Goal: Task Accomplishment & Management: Manage account settings

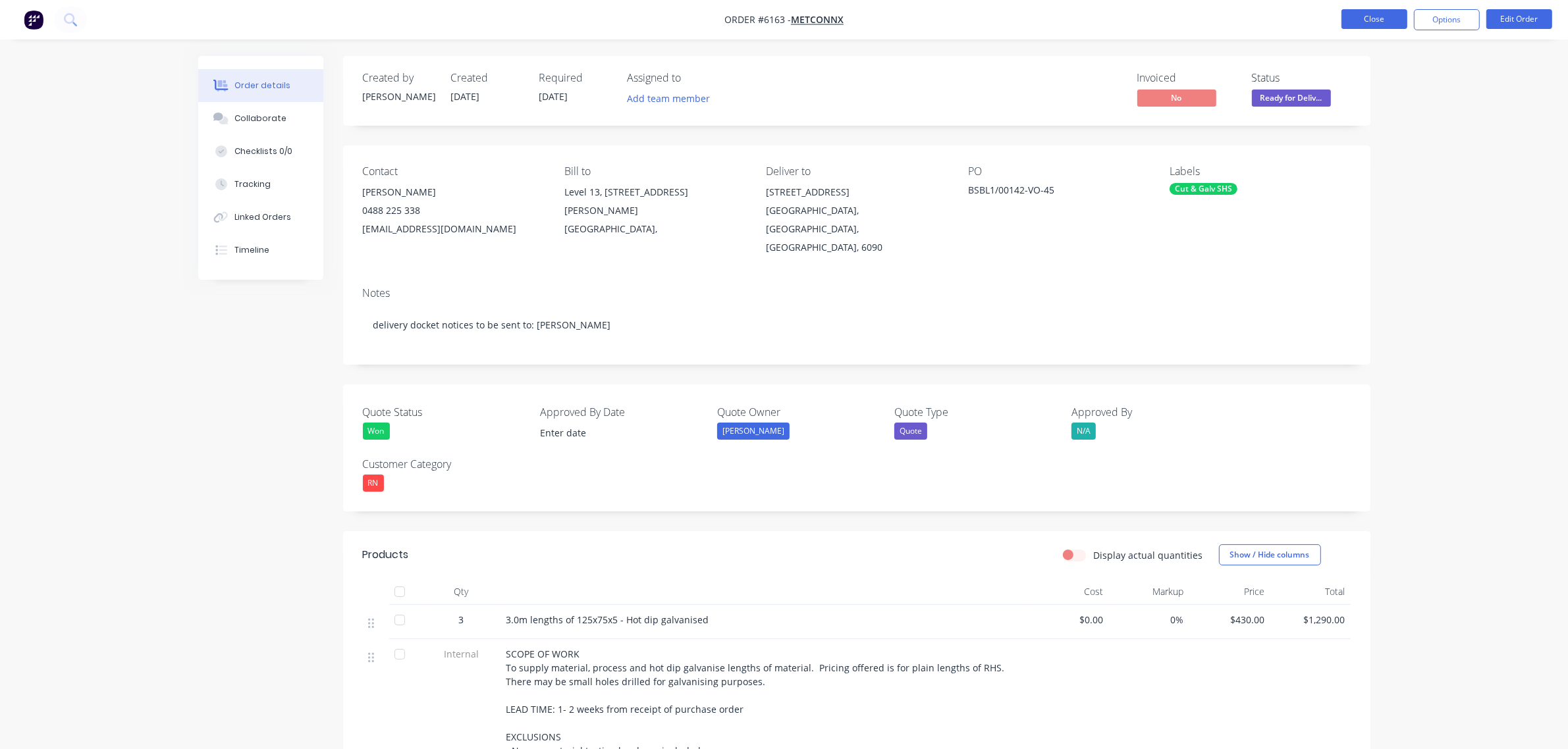
click at [1383, 17] on button "Close" at bounding box center [1374, 19] width 66 height 20
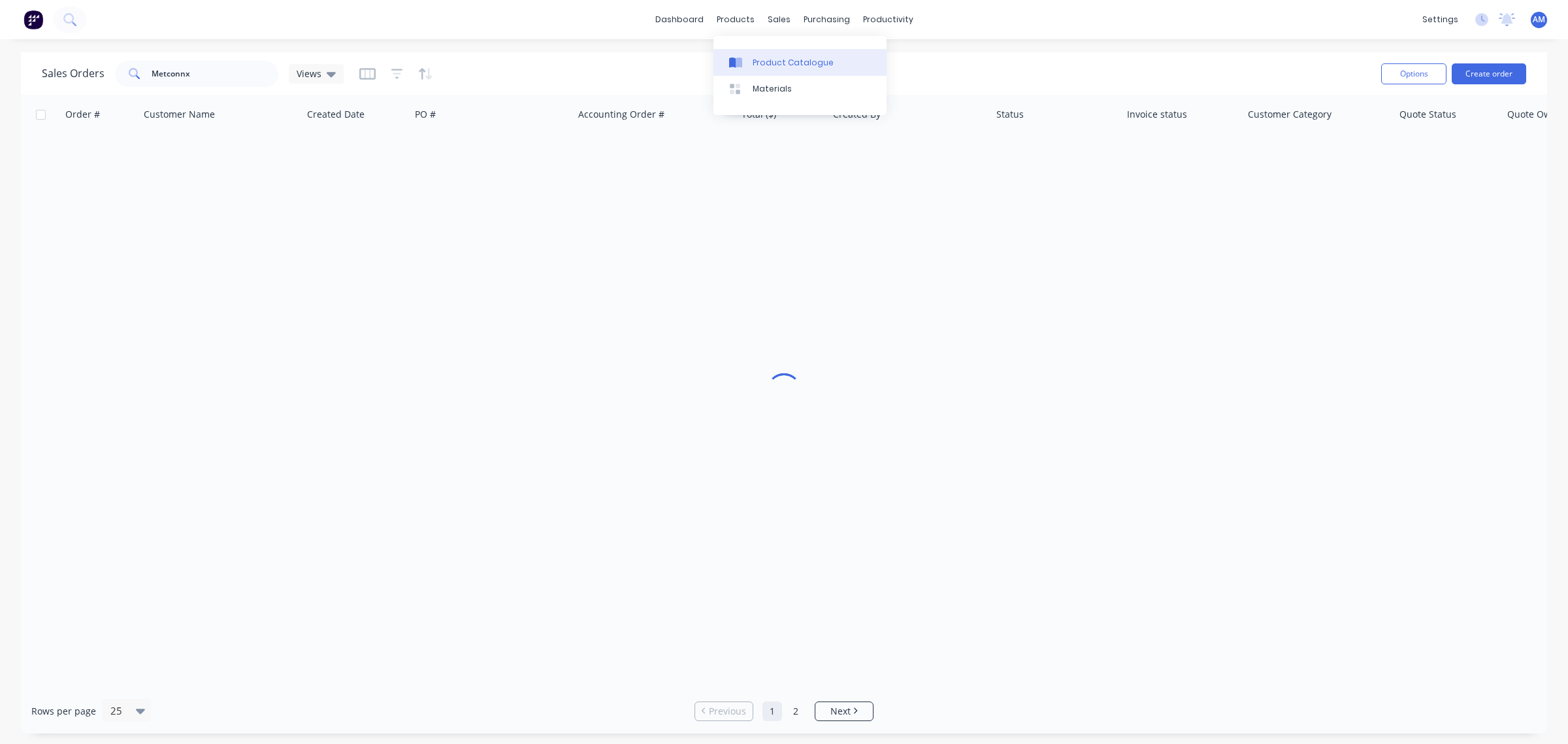
click at [778, 58] on div "Product Catalogue" at bounding box center [793, 63] width 81 height 12
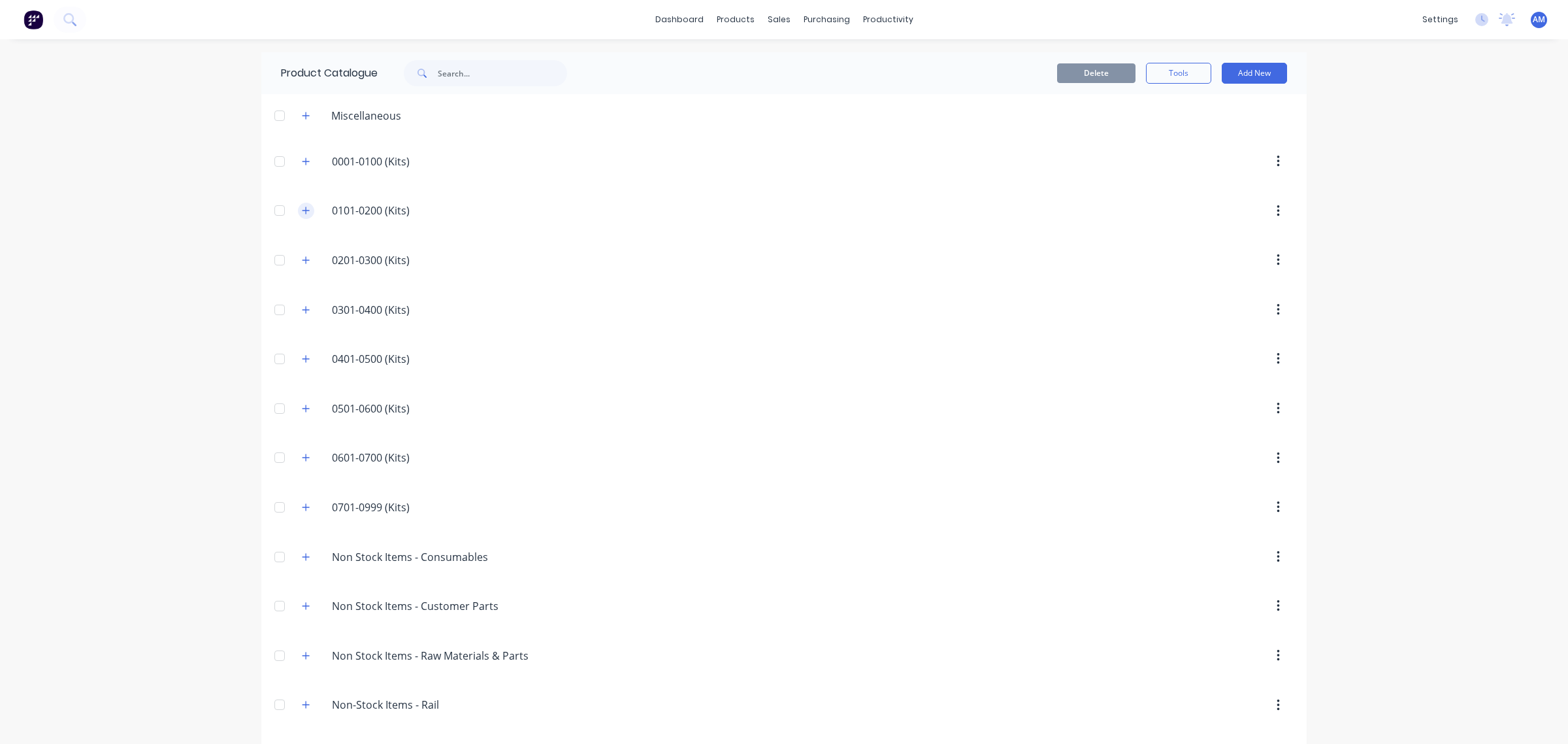
click at [302, 208] on icon "button" at bounding box center [306, 210] width 8 height 9
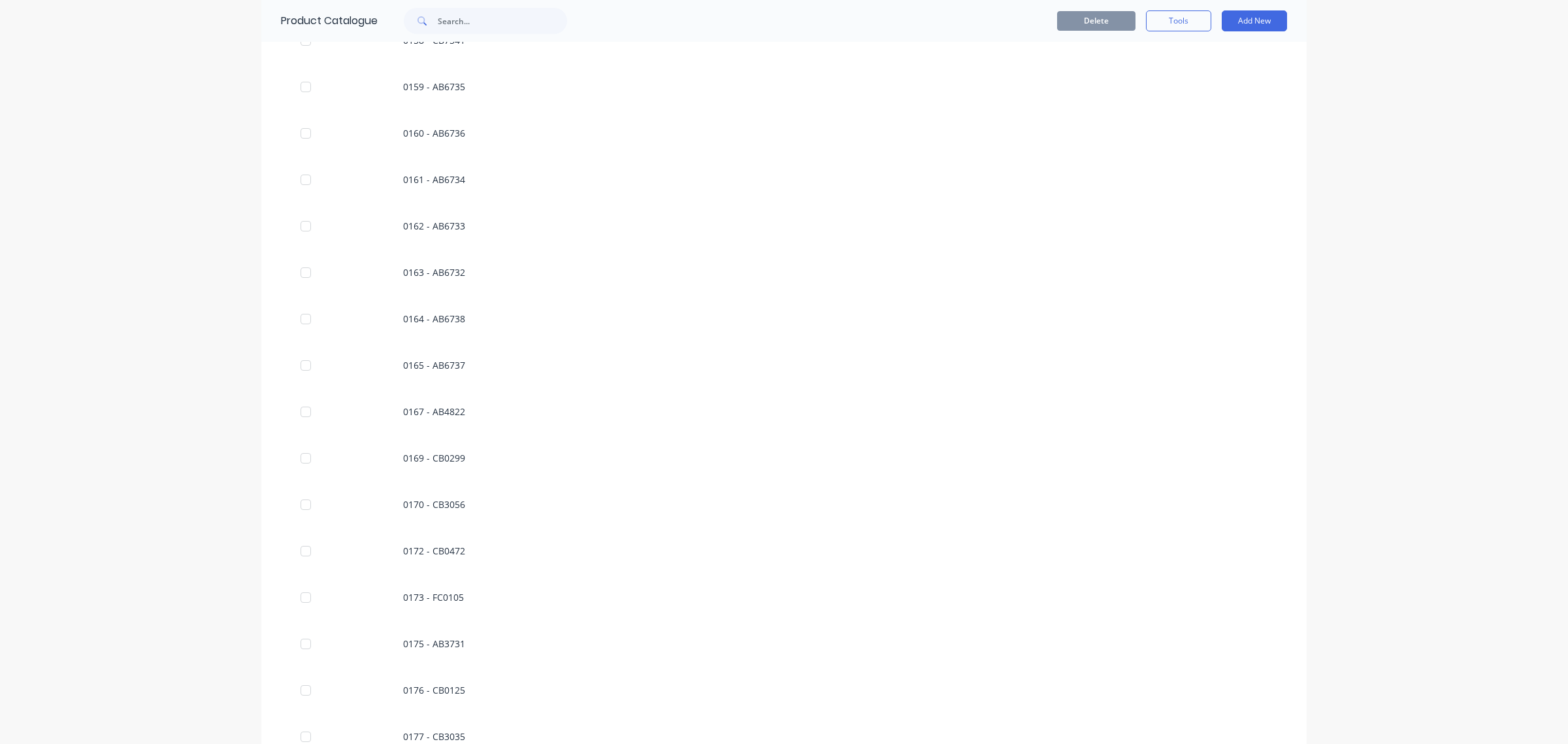
scroll to position [1716, 0]
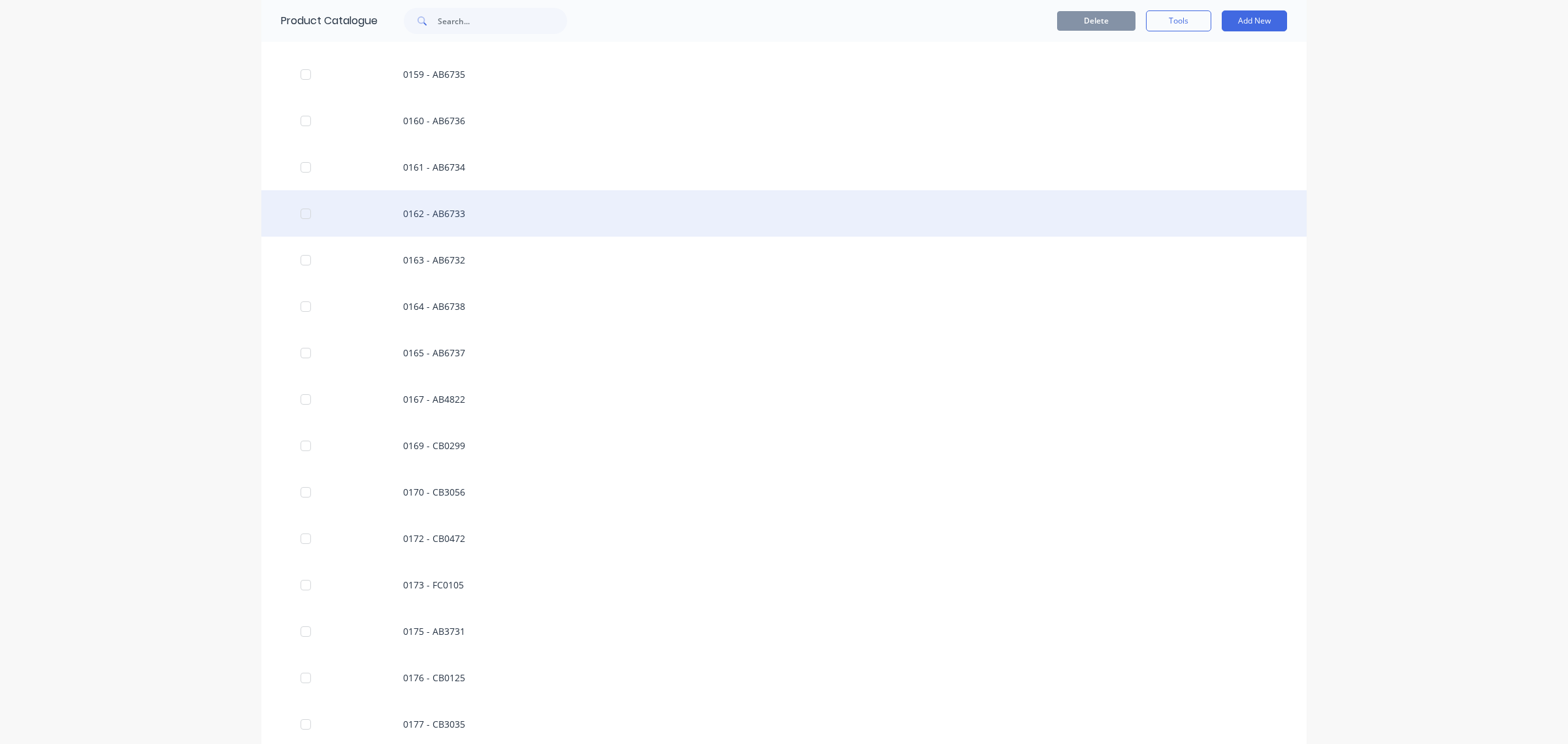
click at [428, 210] on div "0162 - AB6733" at bounding box center [783, 214] width 1045 height 46
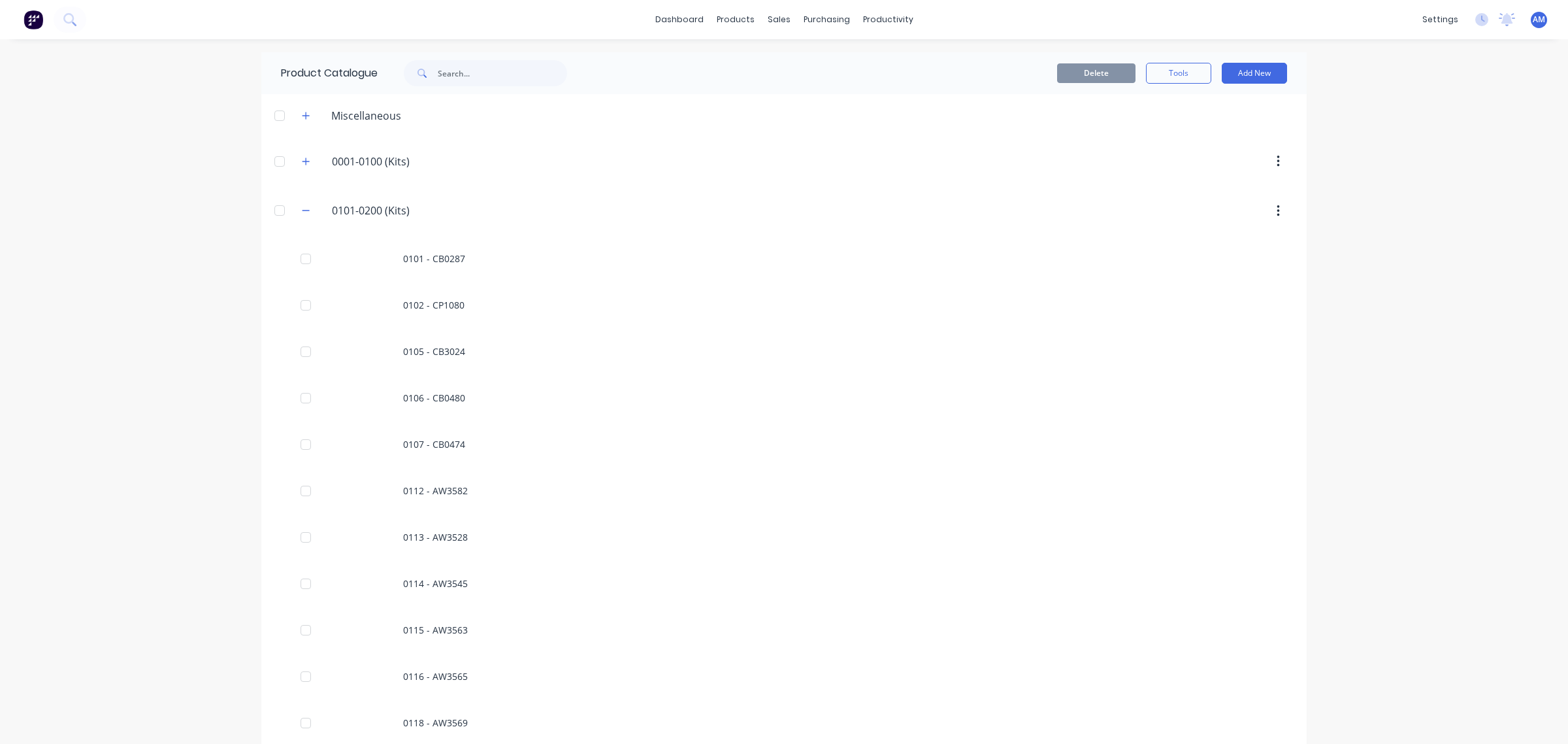
click at [295, 201] on div "0101-0200.(Kits) 0101-0200 (Kits)" at bounding box center [394, 211] width 206 height 24
click at [302, 211] on icon "button" at bounding box center [306, 210] width 8 height 9
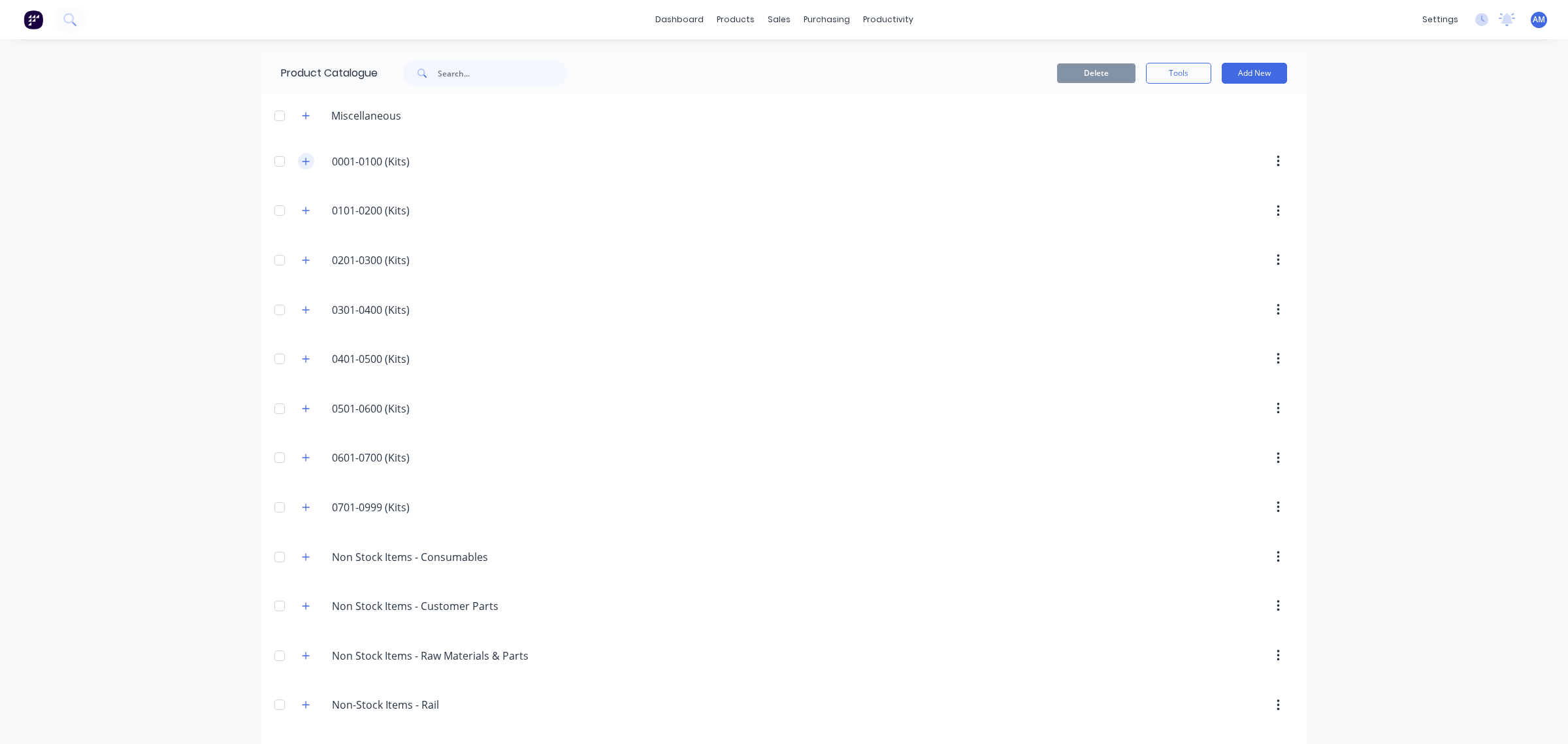
click at [302, 161] on icon "button" at bounding box center [306, 161] width 8 height 9
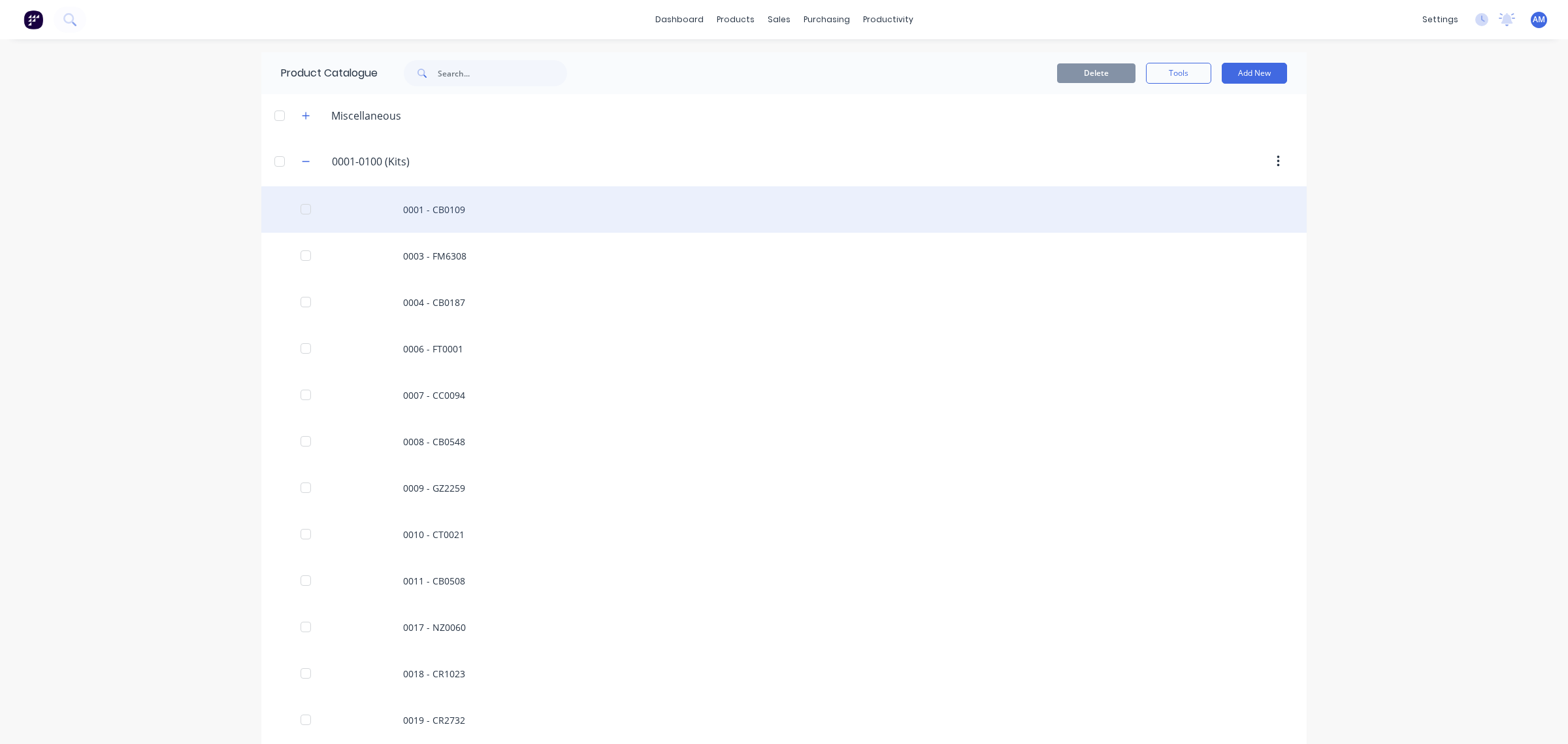
click at [429, 203] on div "0001 - CB0109" at bounding box center [783, 209] width 1045 height 46
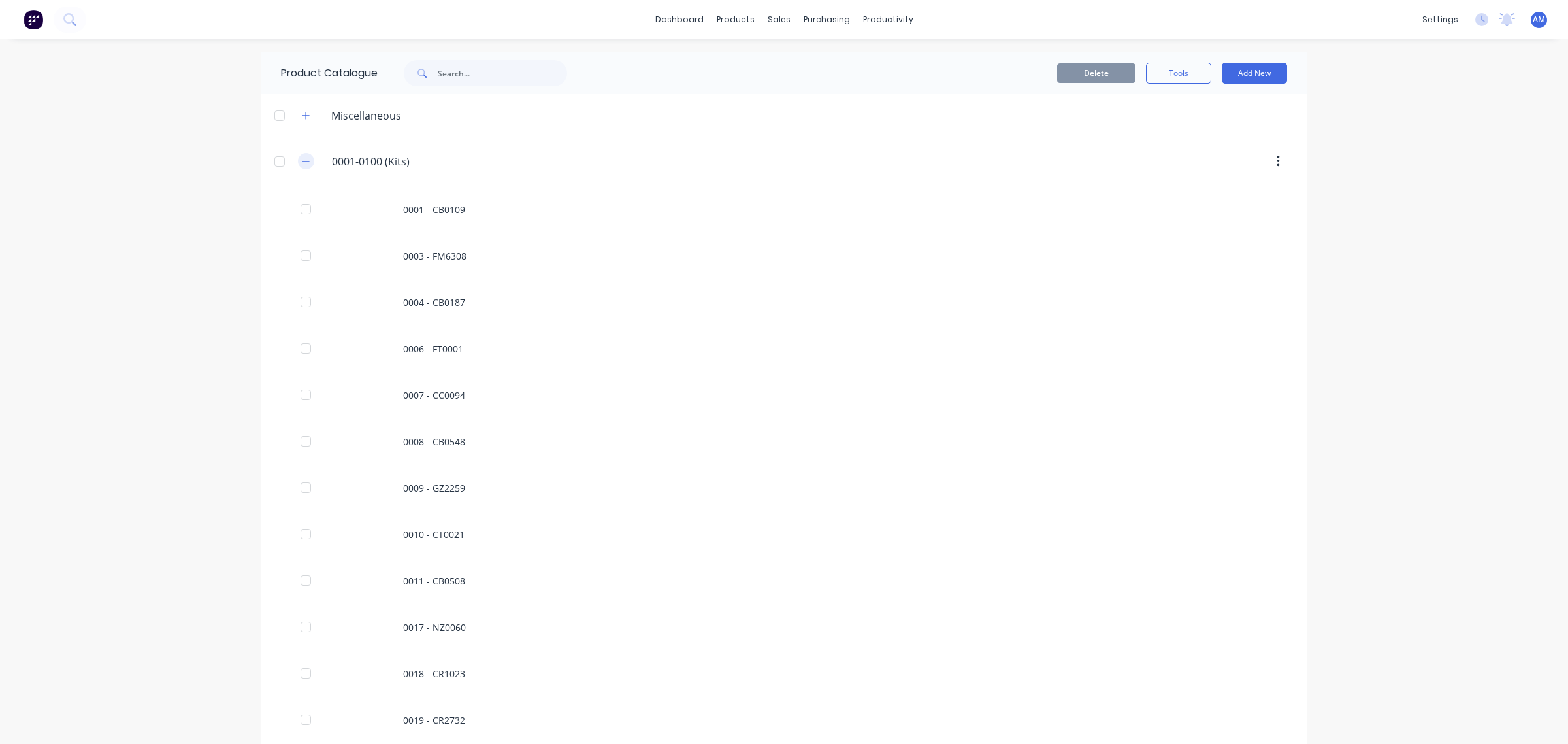
click at [301, 155] on button "button" at bounding box center [306, 161] width 17 height 17
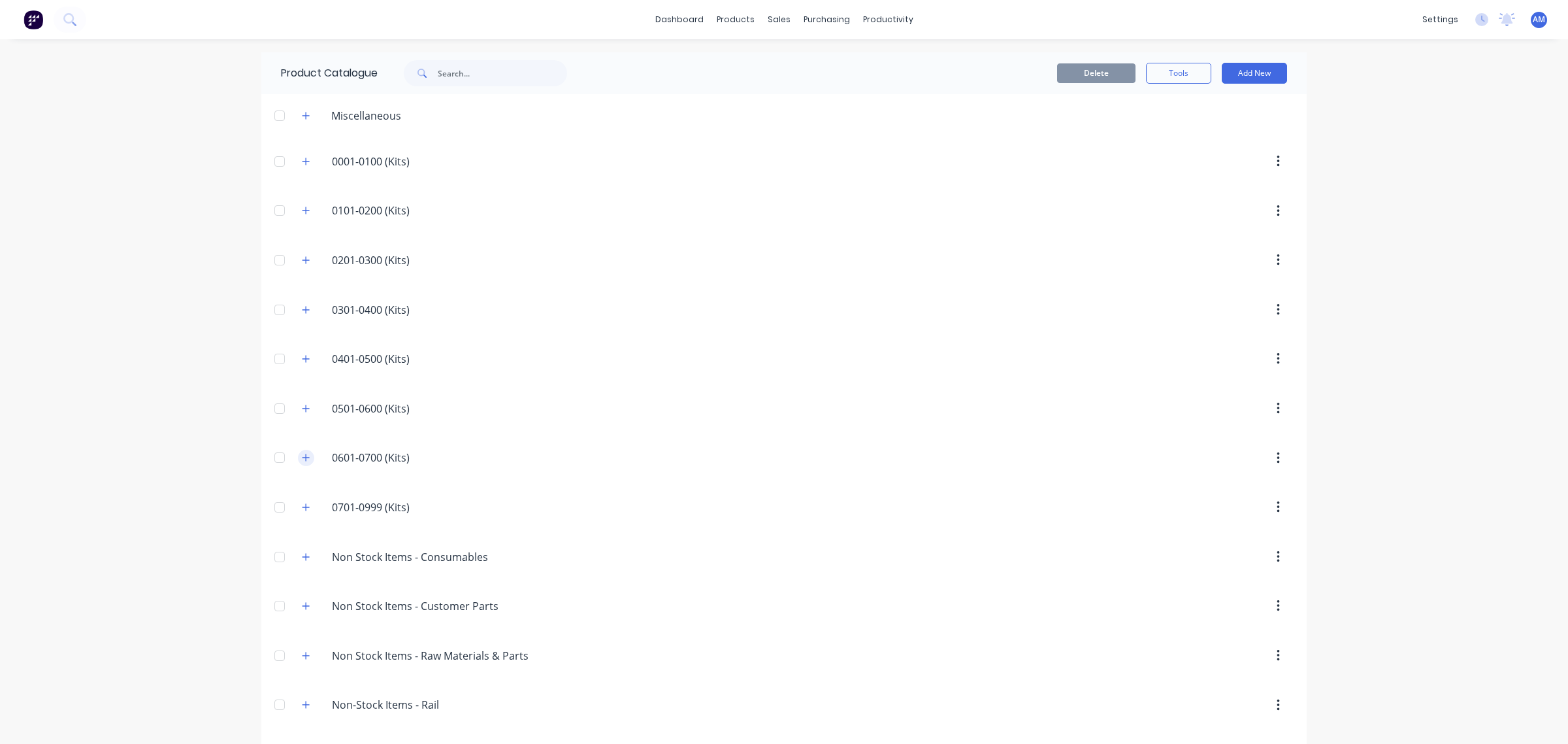
click at [298, 458] on button "button" at bounding box center [306, 458] width 17 height 17
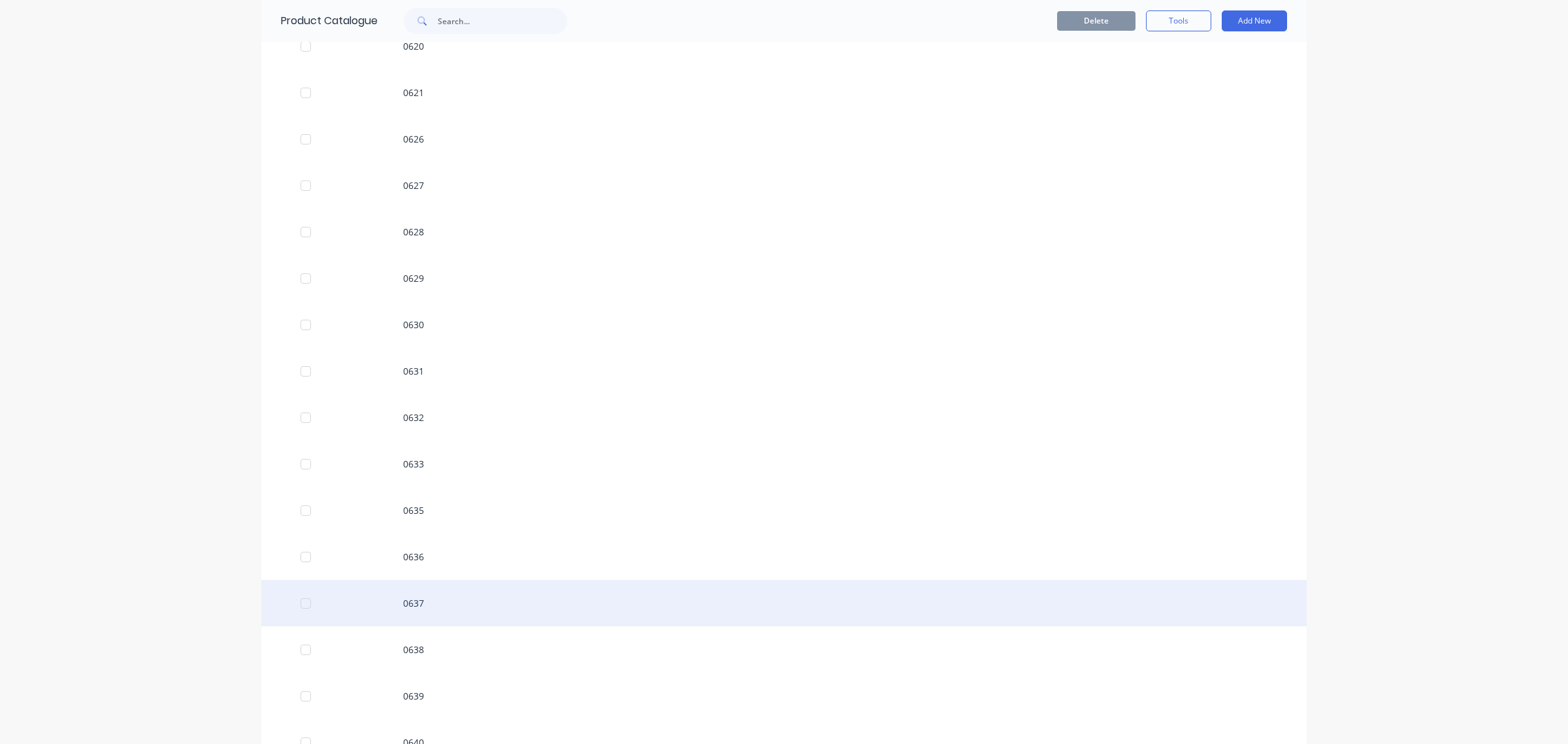
scroll to position [1389, 0]
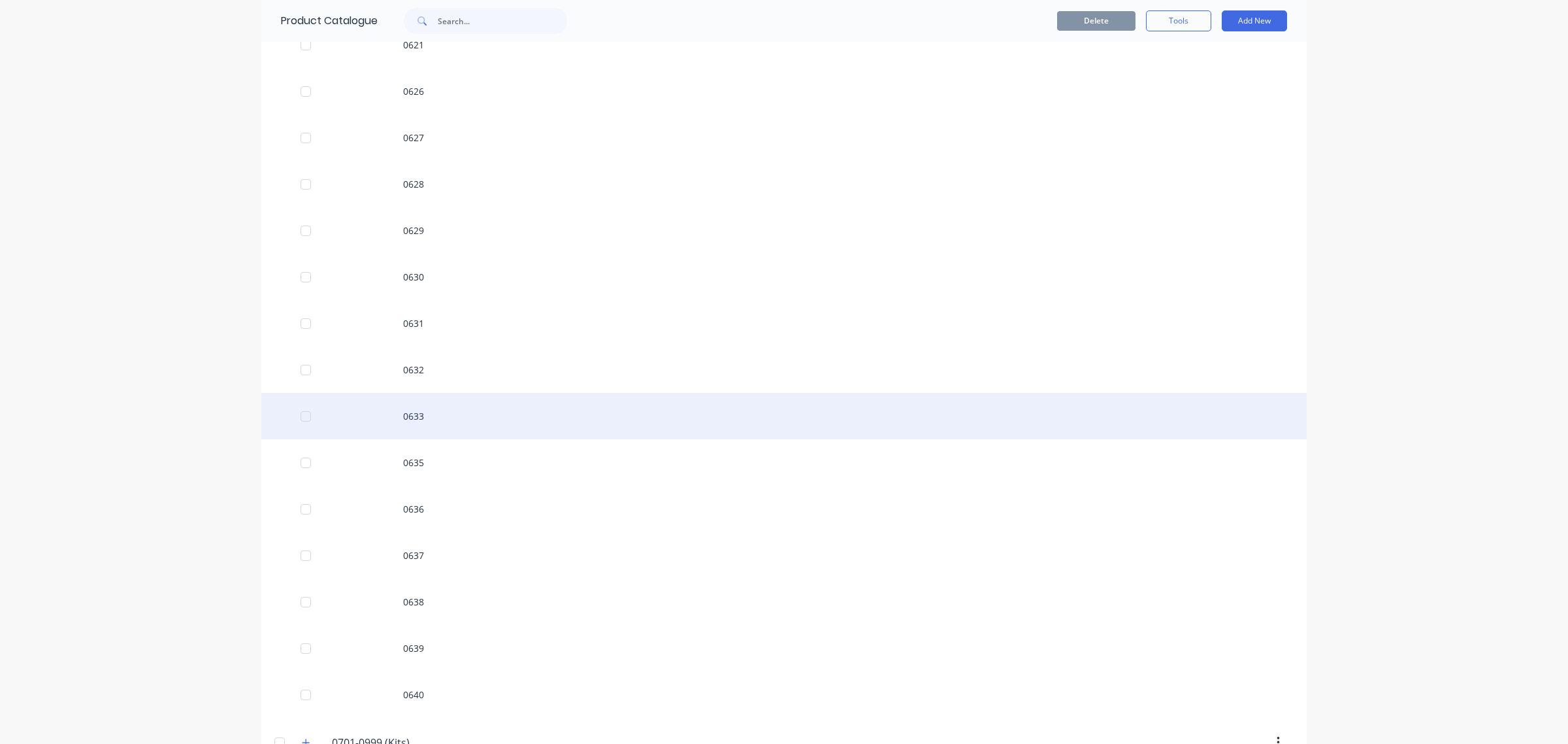
click at [410, 438] on div "0633" at bounding box center [783, 416] width 1045 height 46
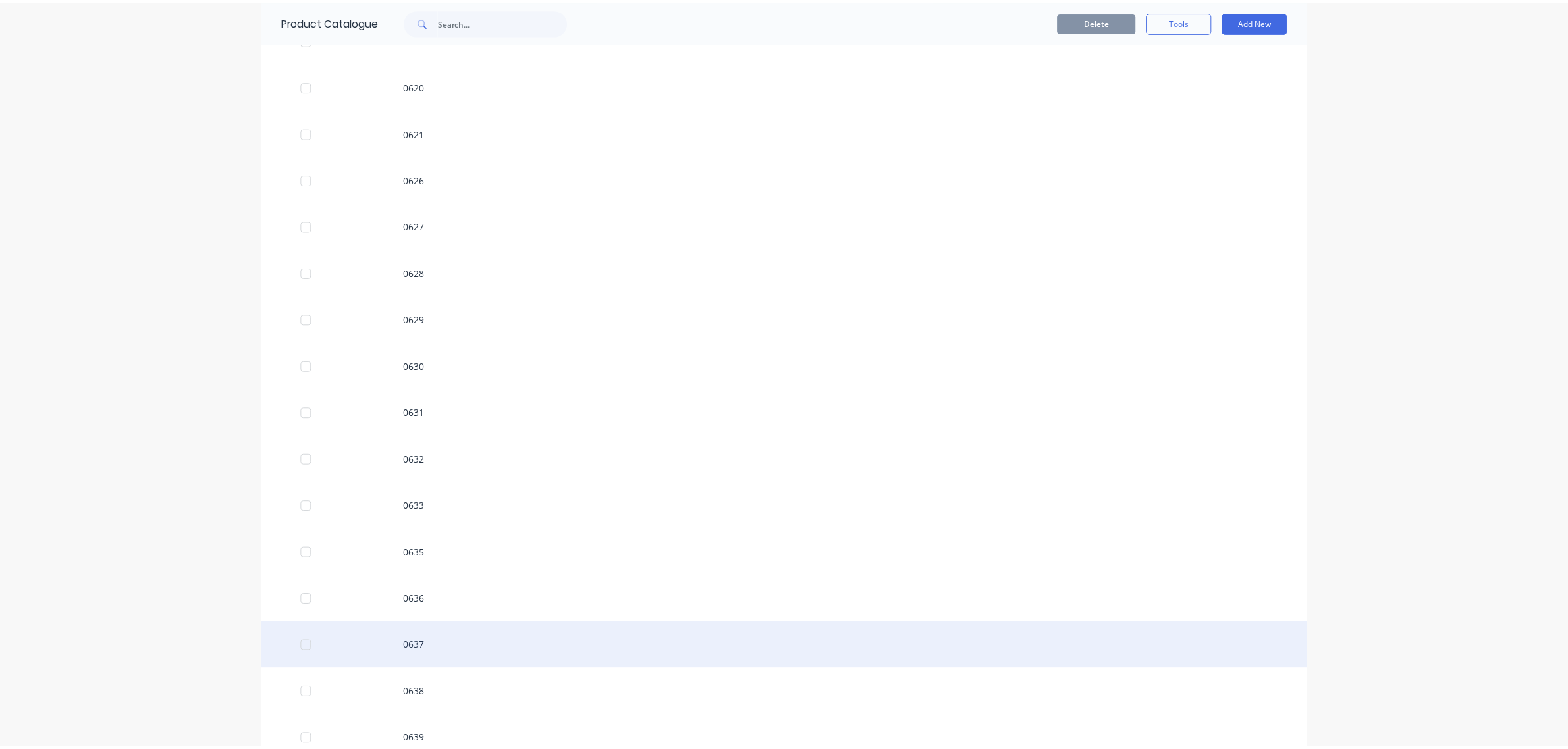
scroll to position [1316, 0]
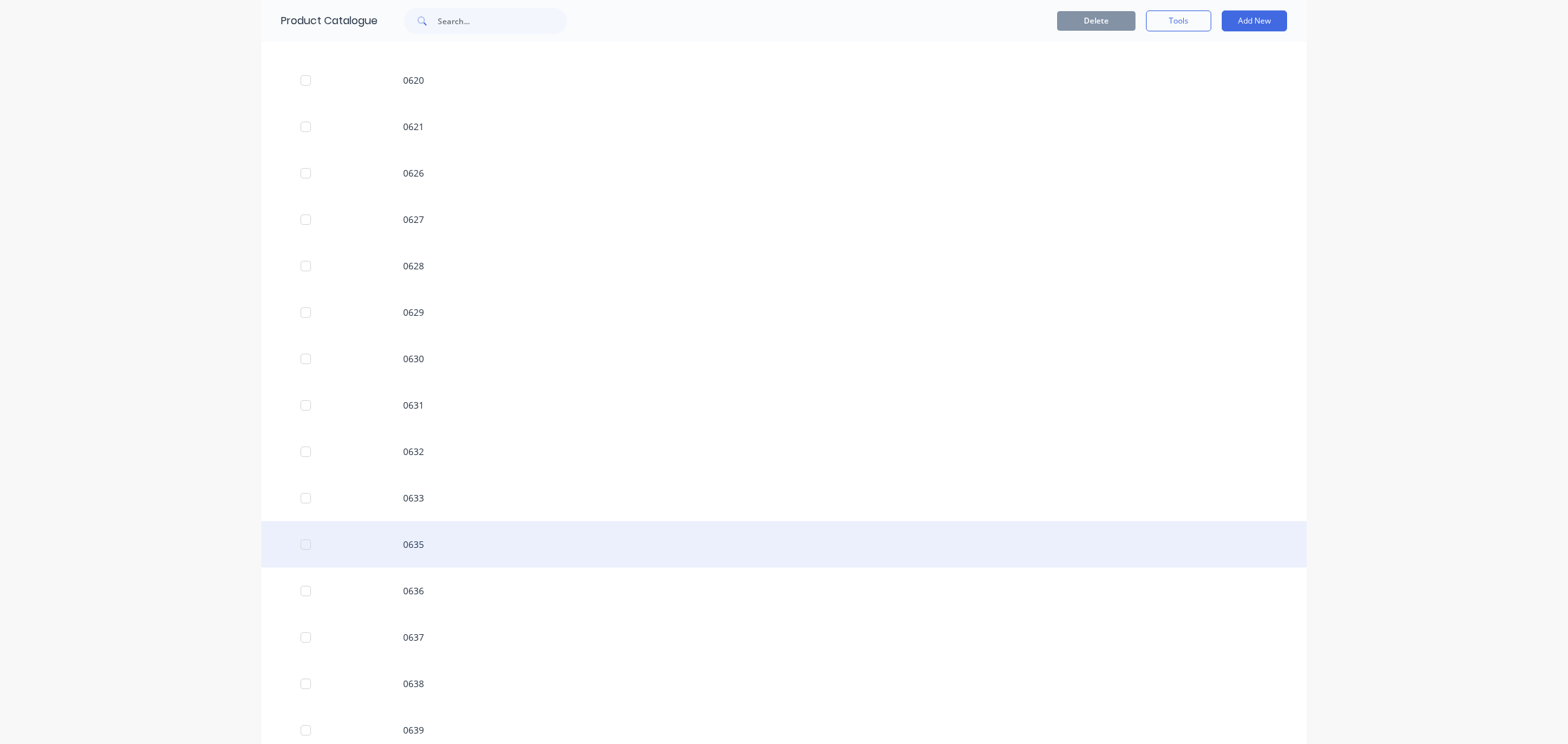
click at [406, 547] on div "0635" at bounding box center [783, 544] width 1045 height 46
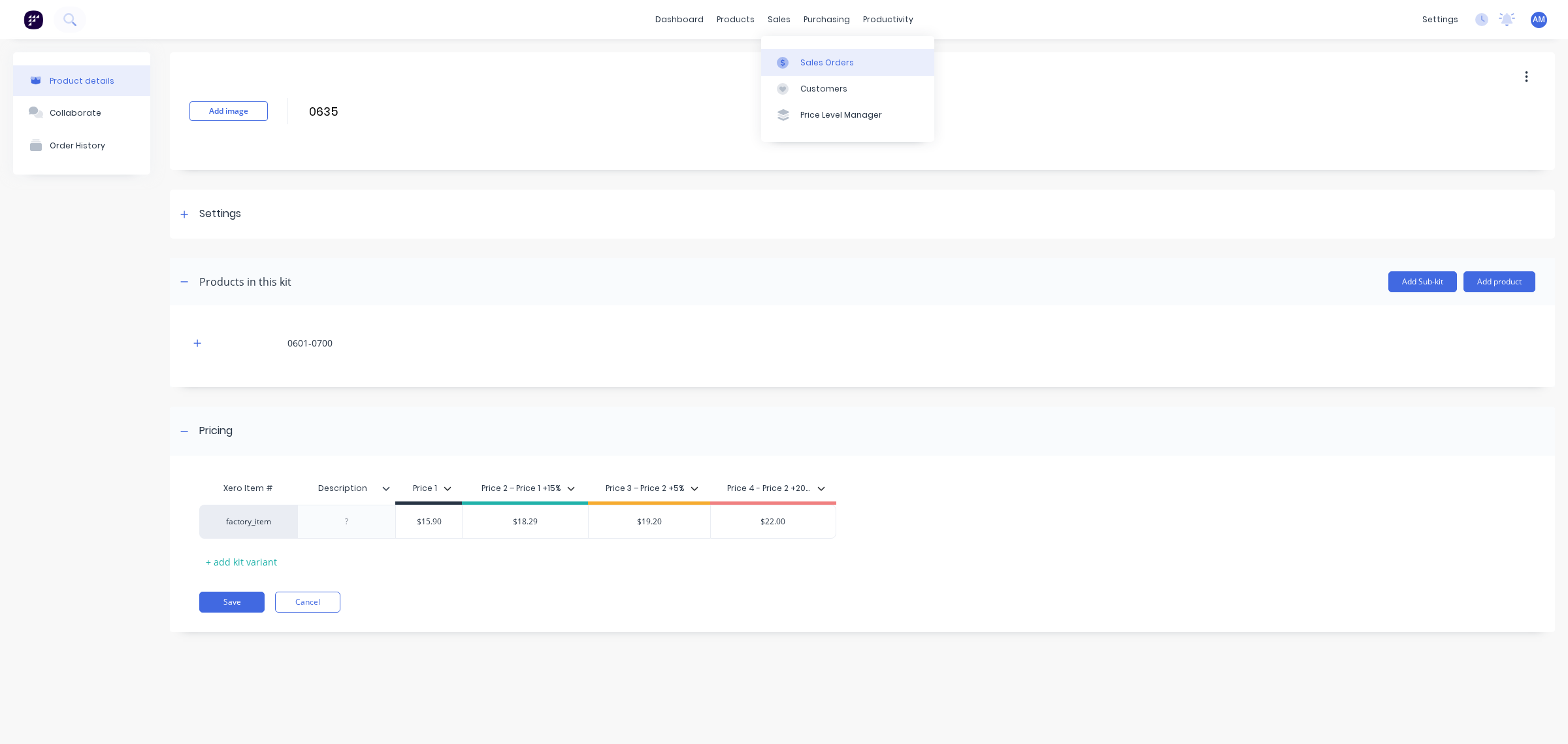
click at [811, 56] on link "Sales Orders" at bounding box center [847, 62] width 173 height 26
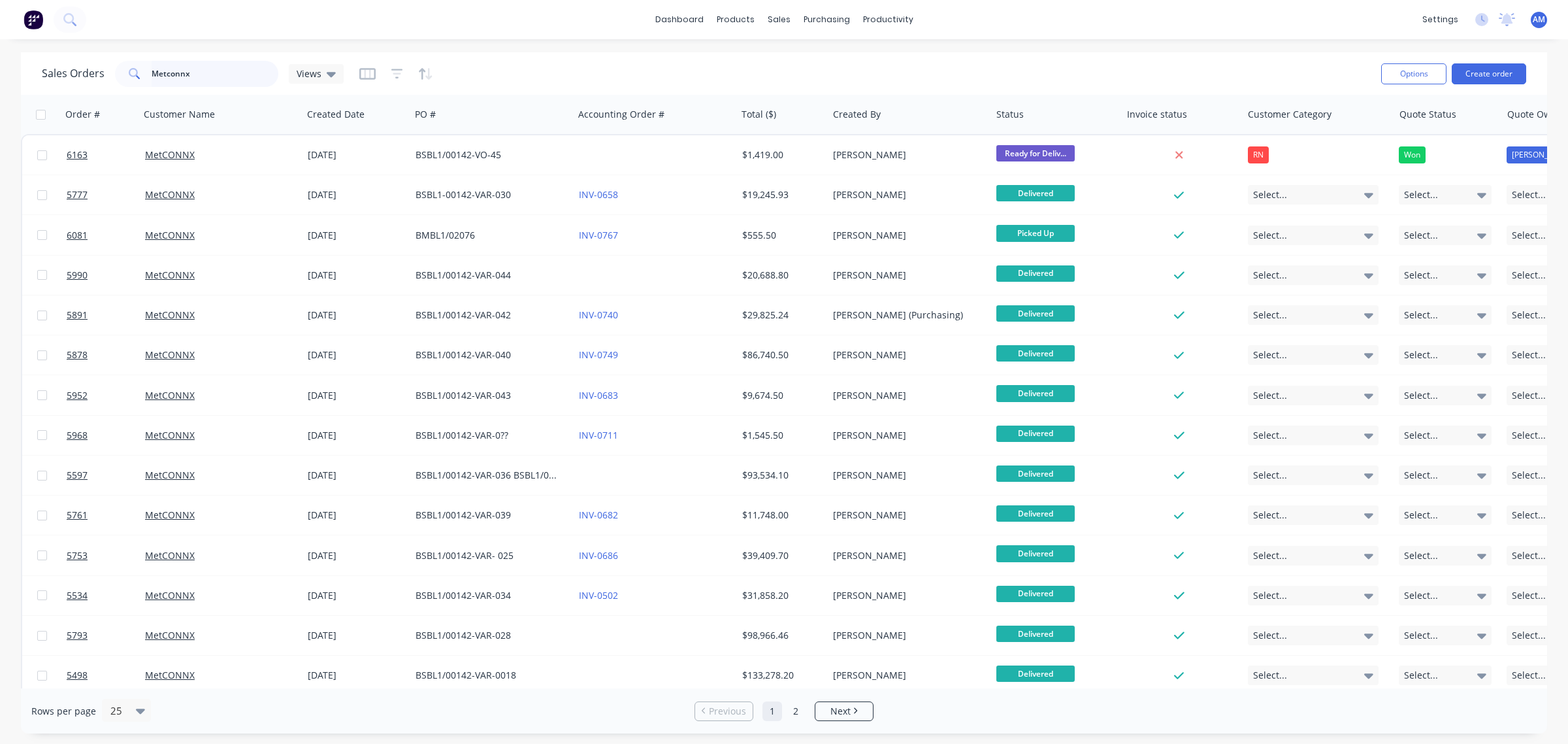
click at [186, 70] on input "Metconnx" at bounding box center [215, 74] width 128 height 26
type input "M"
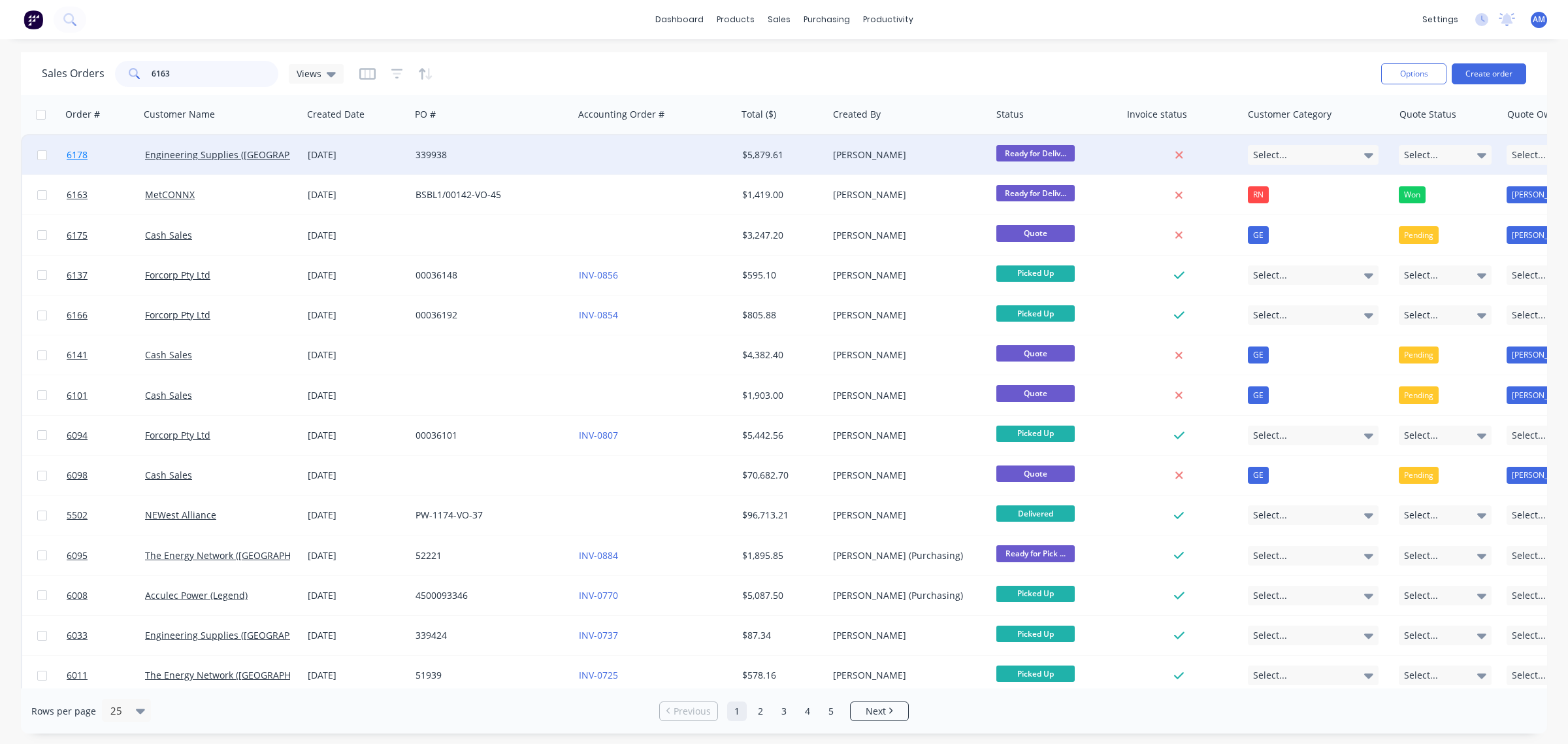
type input "6163"
click at [74, 154] on span "6178" at bounding box center [76, 155] width 21 height 13
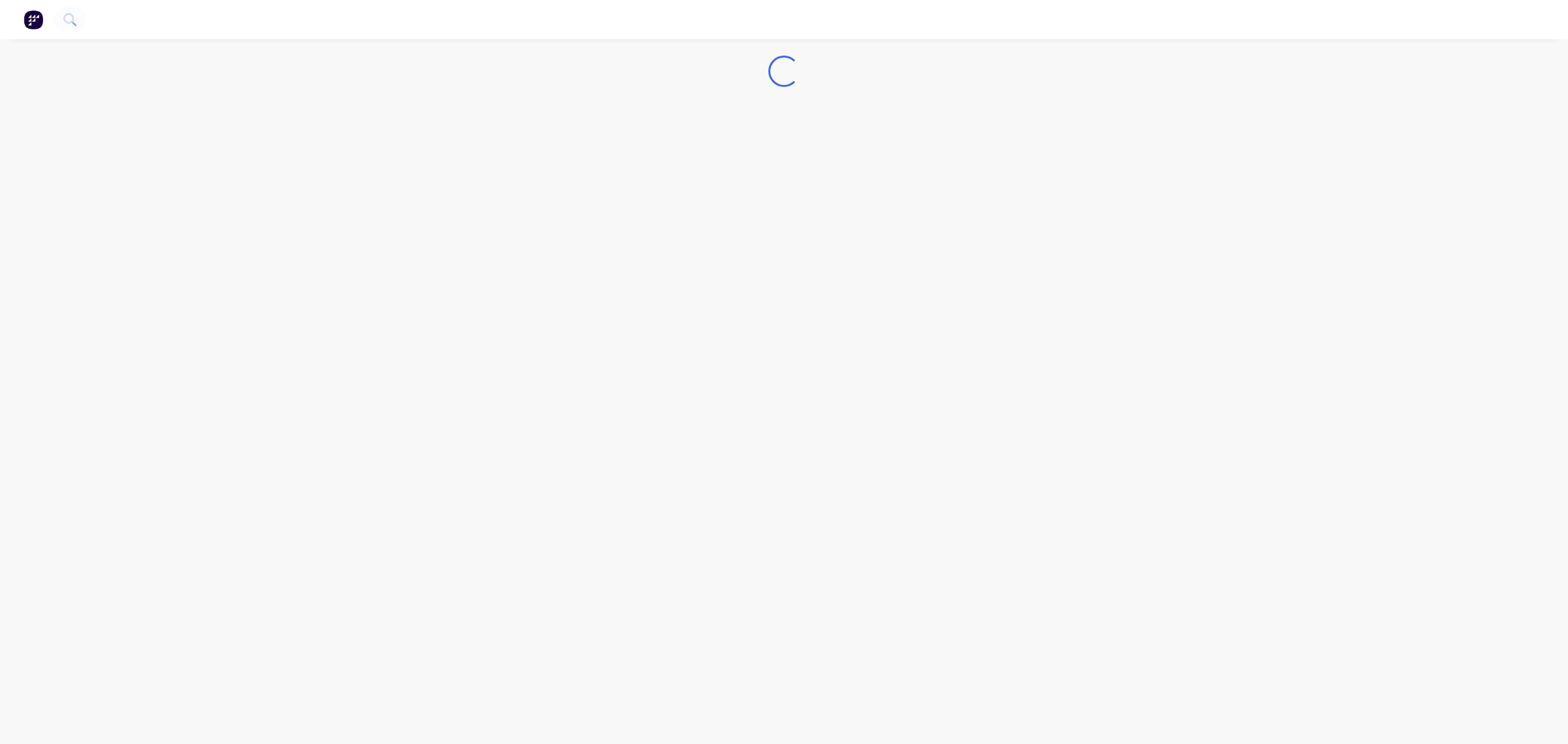
click at [74, 154] on div "Loading..." at bounding box center [784, 372] width 1568 height 744
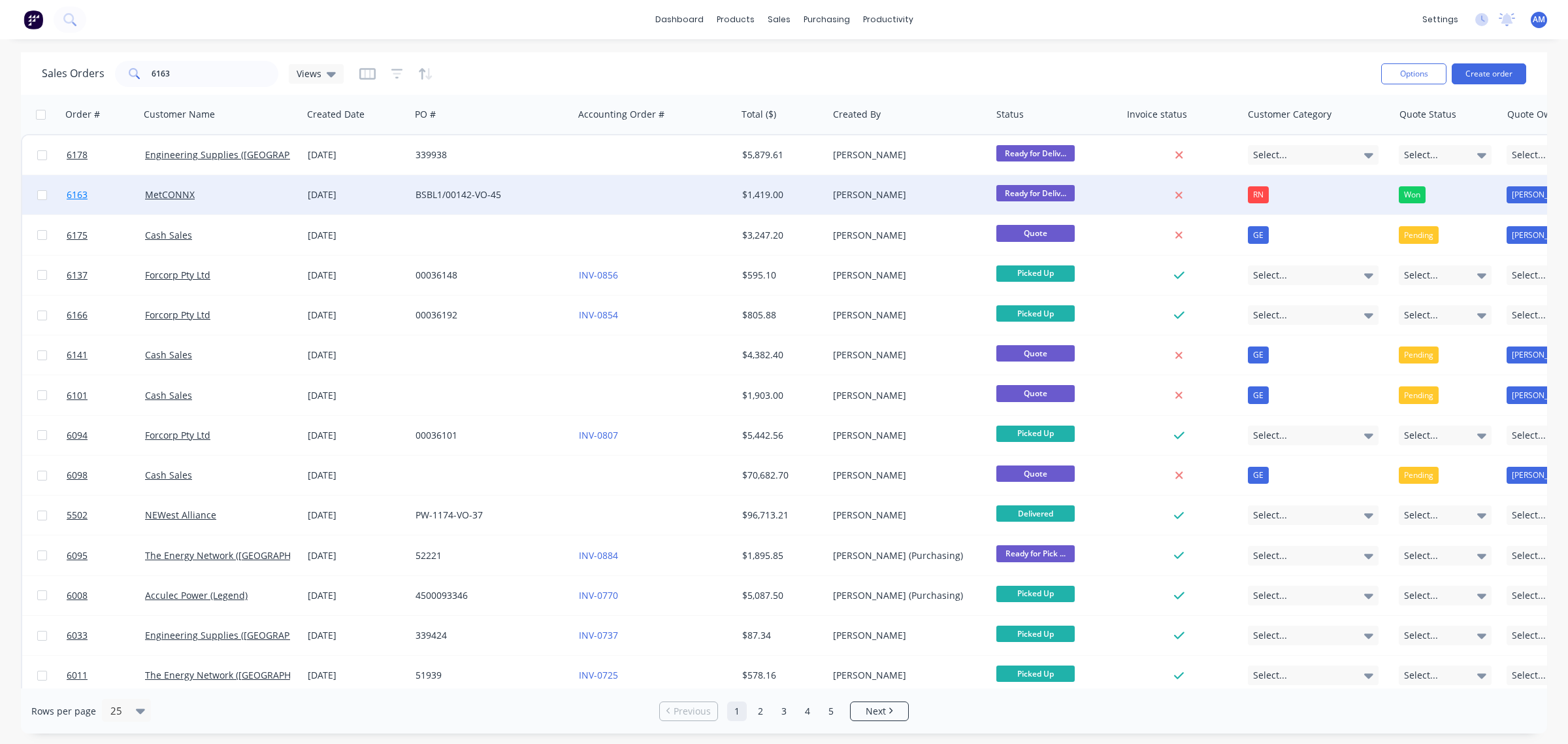
click at [75, 194] on span "6163" at bounding box center [76, 195] width 21 height 13
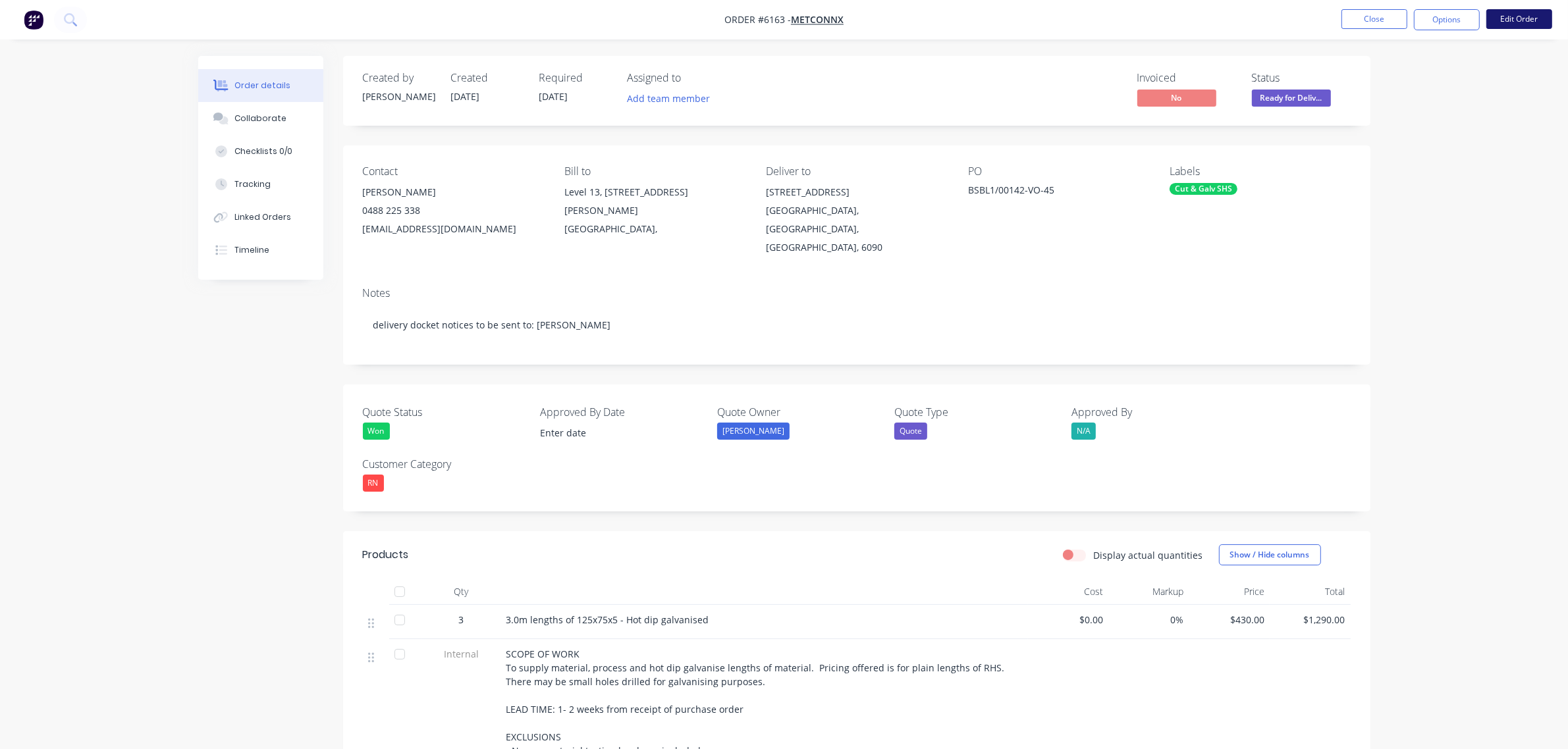
click at [1528, 25] on button "Edit Order" at bounding box center [1519, 19] width 66 height 20
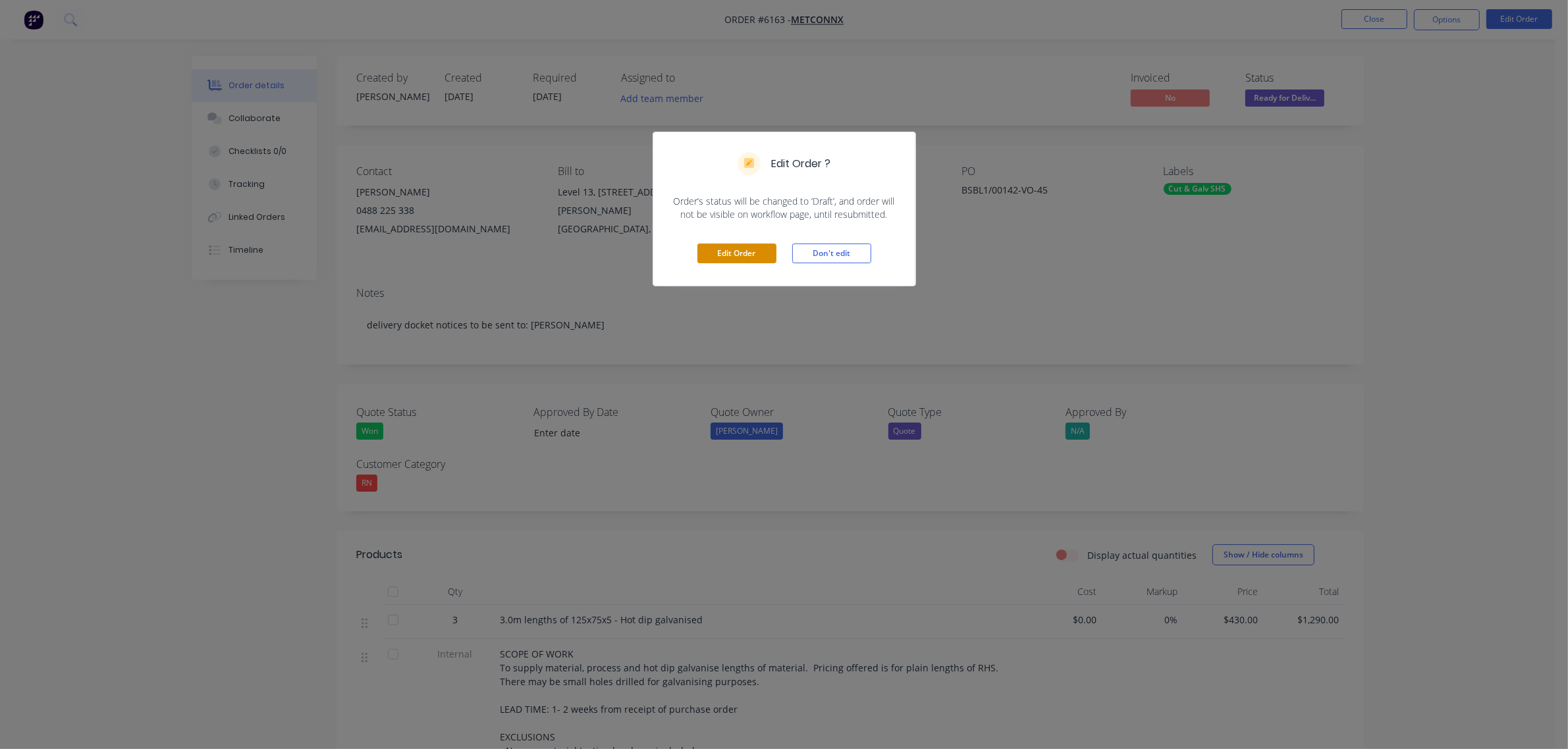
click at [726, 250] on button "Edit Order" at bounding box center [736, 253] width 79 height 20
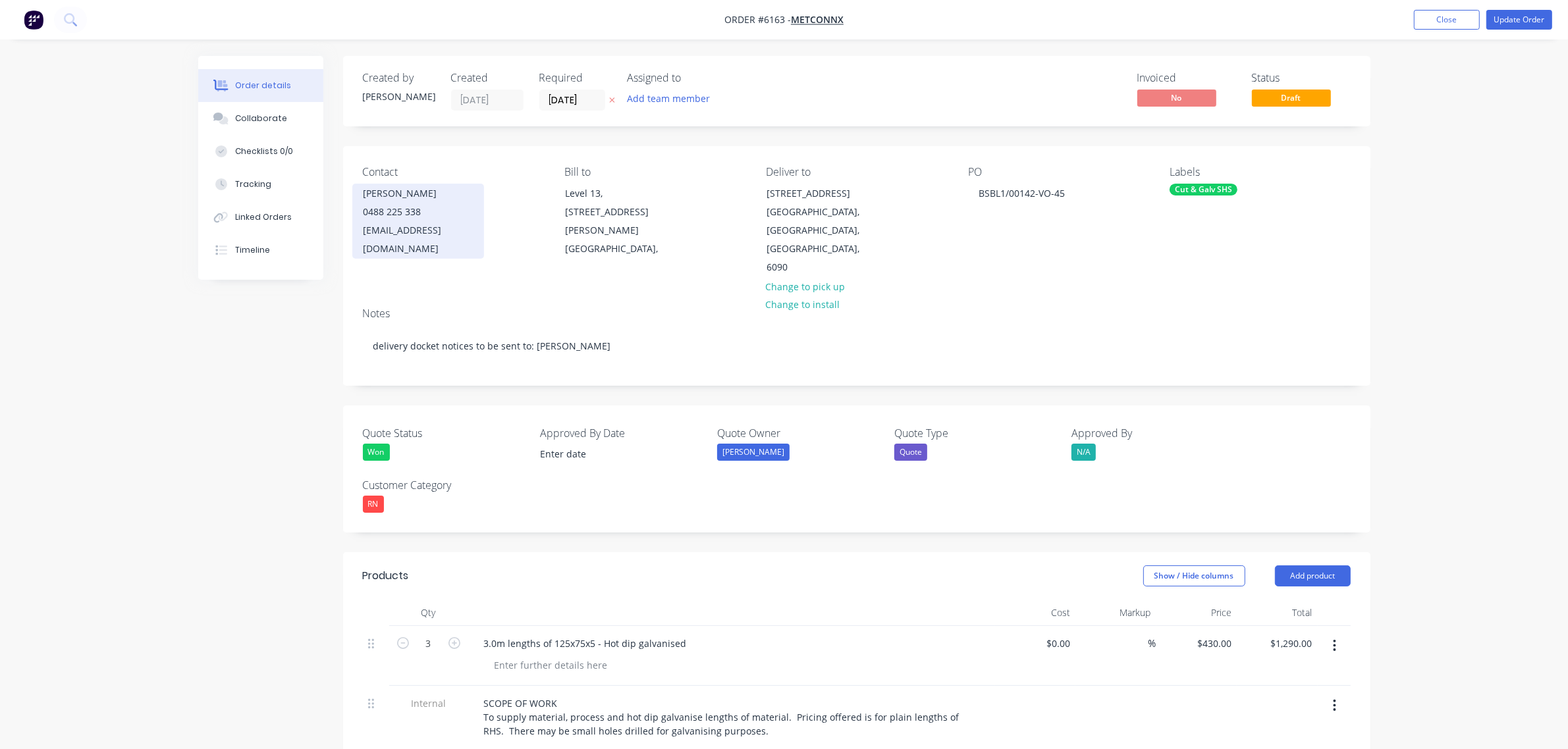
click at [399, 213] on div "0488 225 338" at bounding box center [418, 211] width 109 height 18
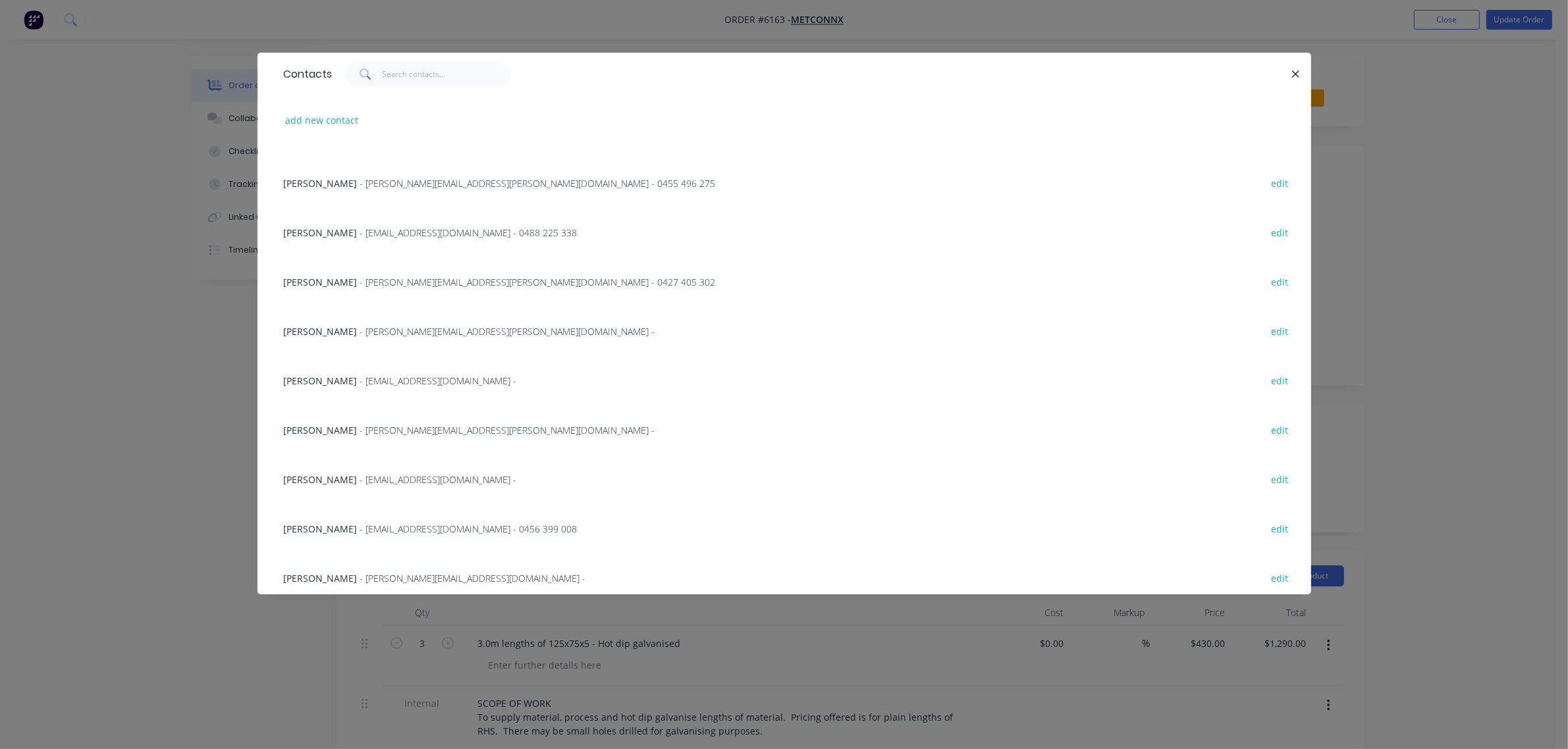
scroll to position [159, 0]
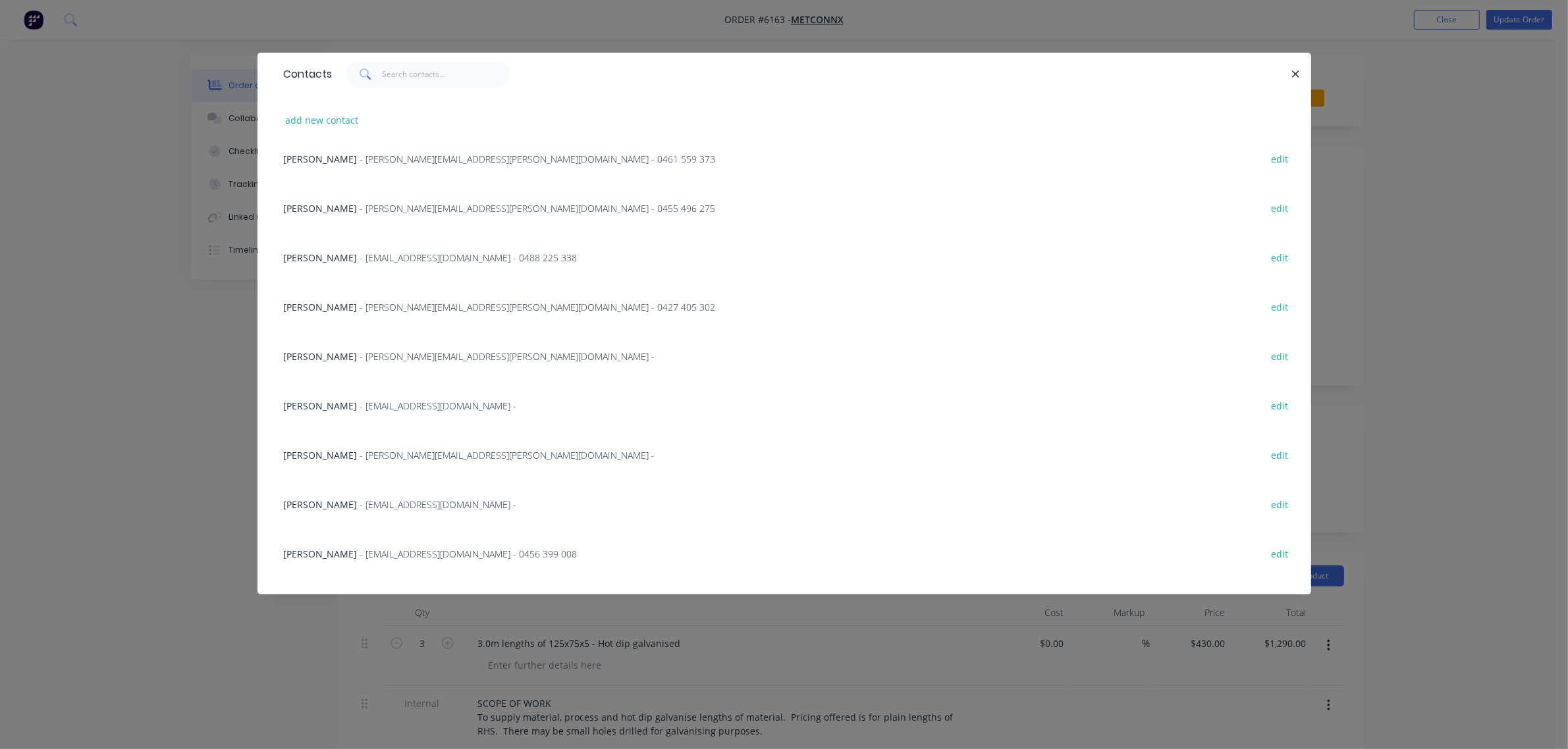
click at [1268, 258] on button "edit" at bounding box center [1279, 257] width 31 height 17
select select "AU"
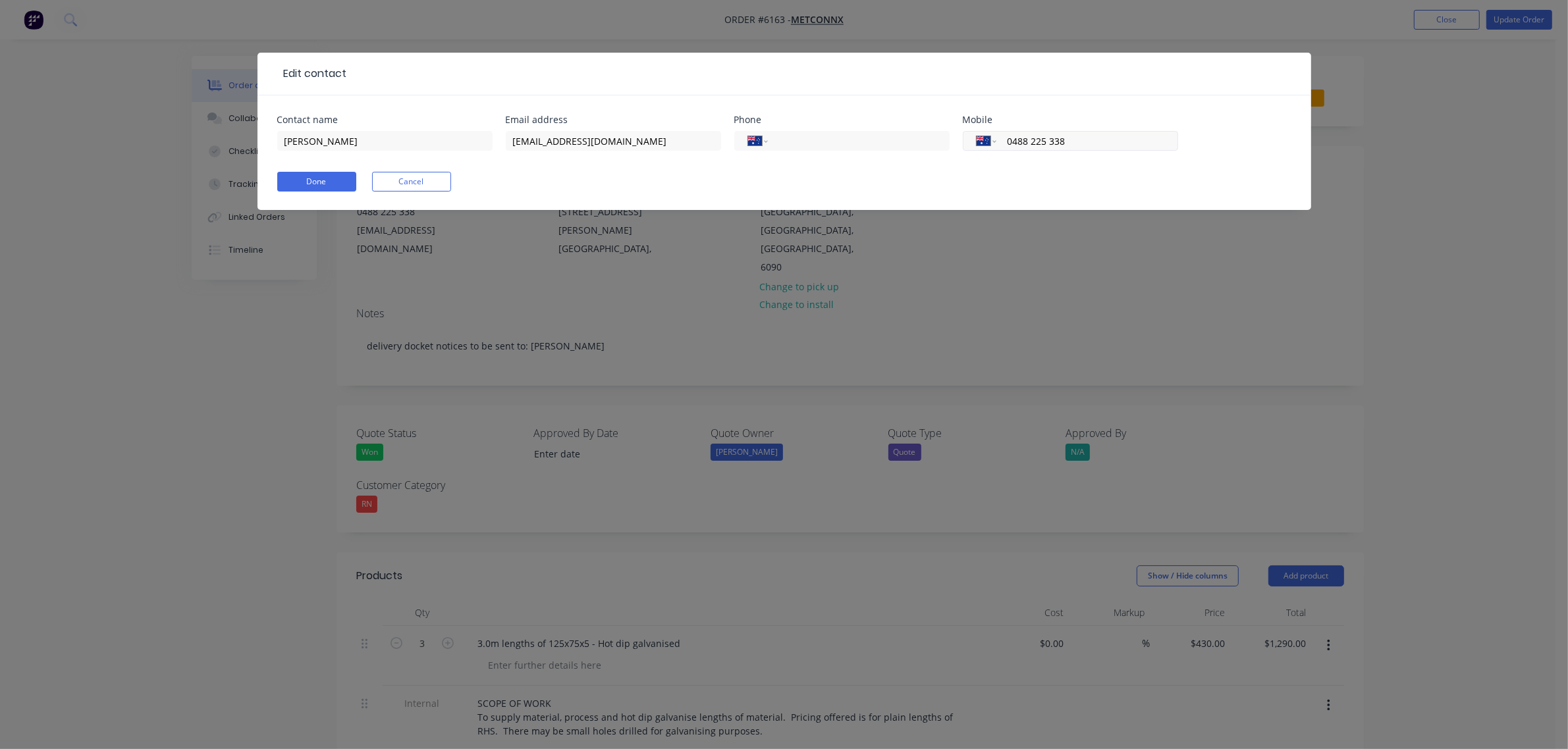
drag, startPoint x: 1071, startPoint y: 145, endPoint x: 1100, endPoint y: 145, distance: 29.0
click at [1072, 145] on input "0488 225 338" at bounding box center [1084, 141] width 158 height 15
drag, startPoint x: 1091, startPoint y: 142, endPoint x: 955, endPoint y: 201, distance: 148.2
click at [947, 162] on div "Contact name [PERSON_NAME] Email address [EMAIL_ADDRESS][DOMAIN_NAME] Phone Int…" at bounding box center [784, 141] width 1014 height 52
type input "0474 692 226"
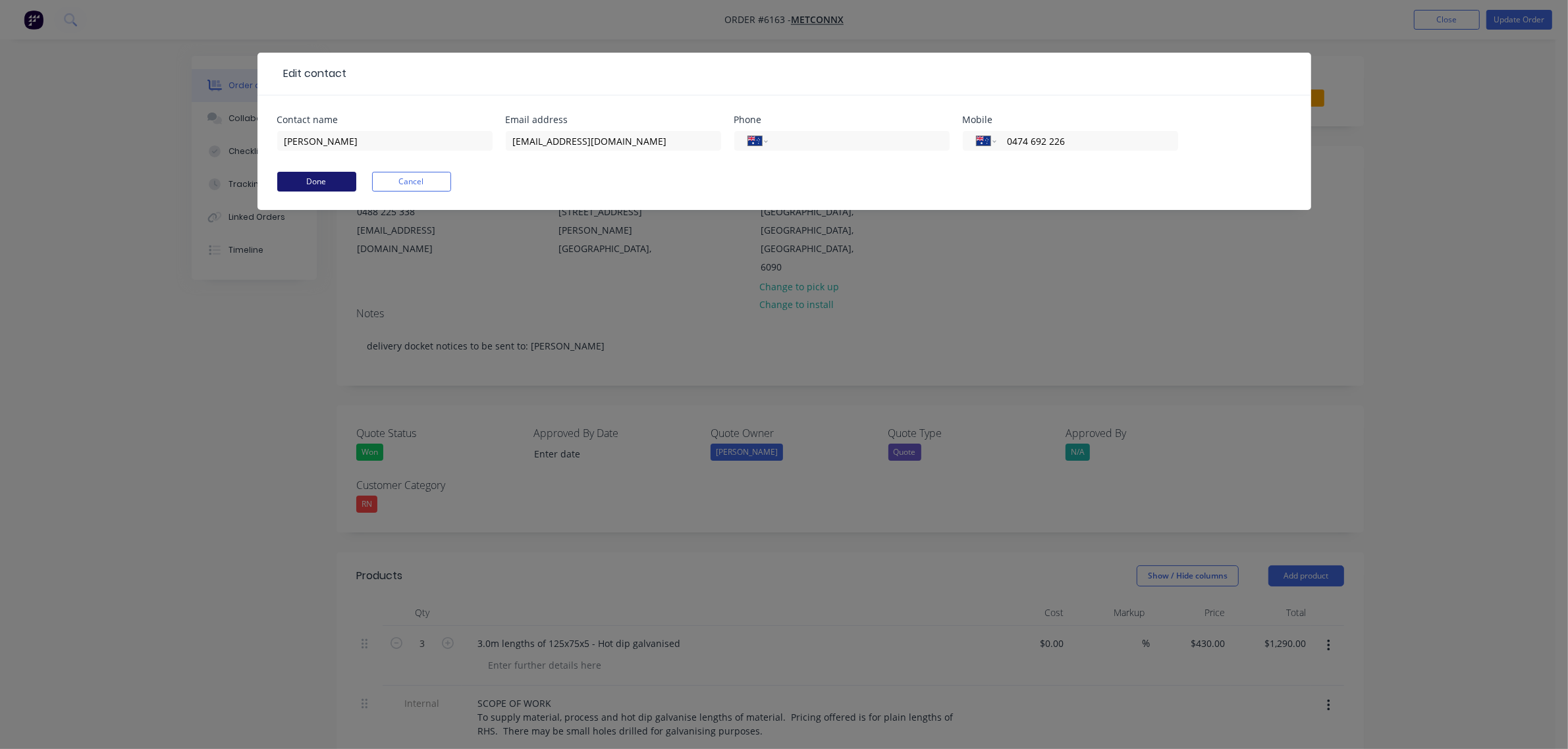
click at [316, 183] on button "Done" at bounding box center [316, 181] width 79 height 20
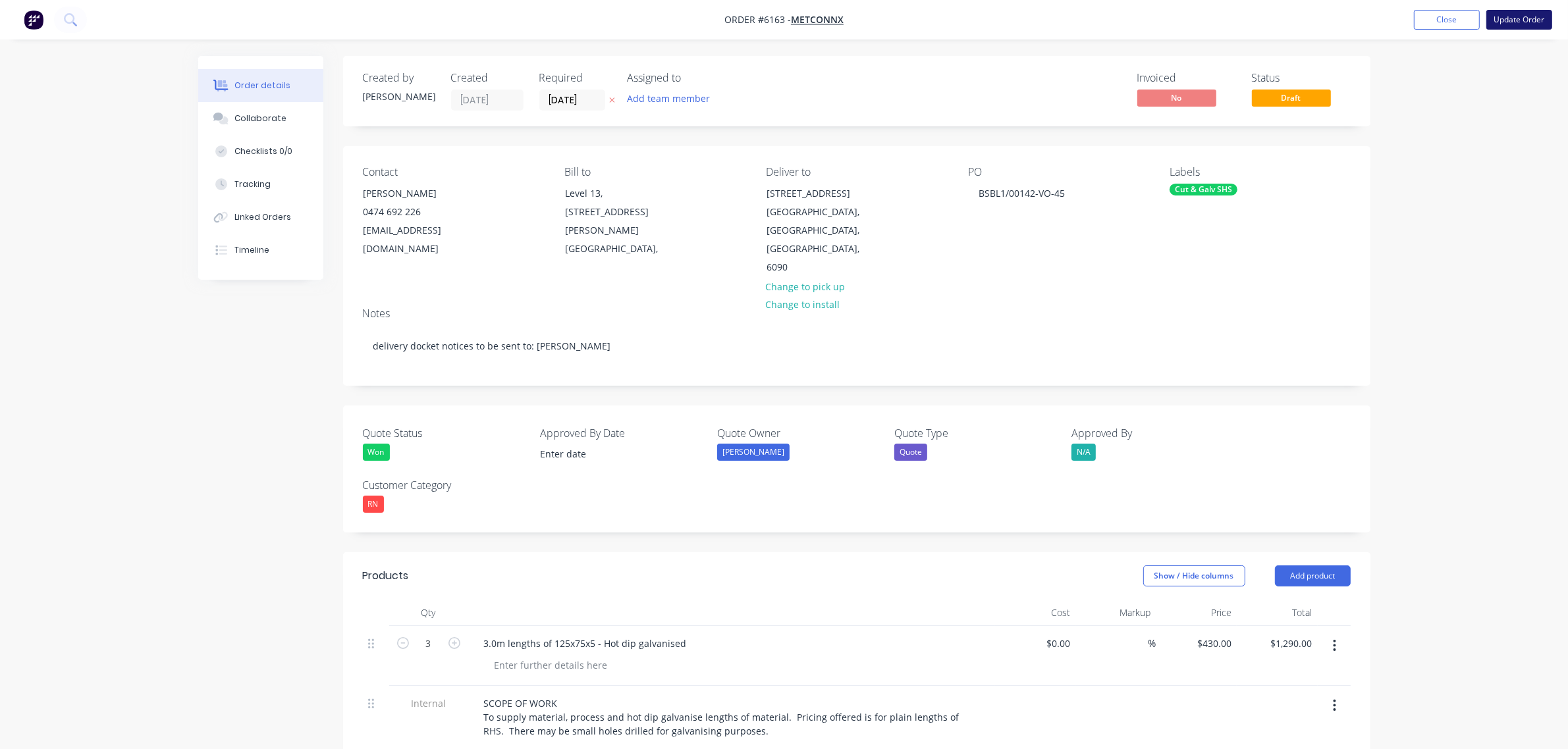
click at [1526, 13] on button "Update Order" at bounding box center [1519, 20] width 66 height 20
type input "$430.00"
type input "$1,290.00"
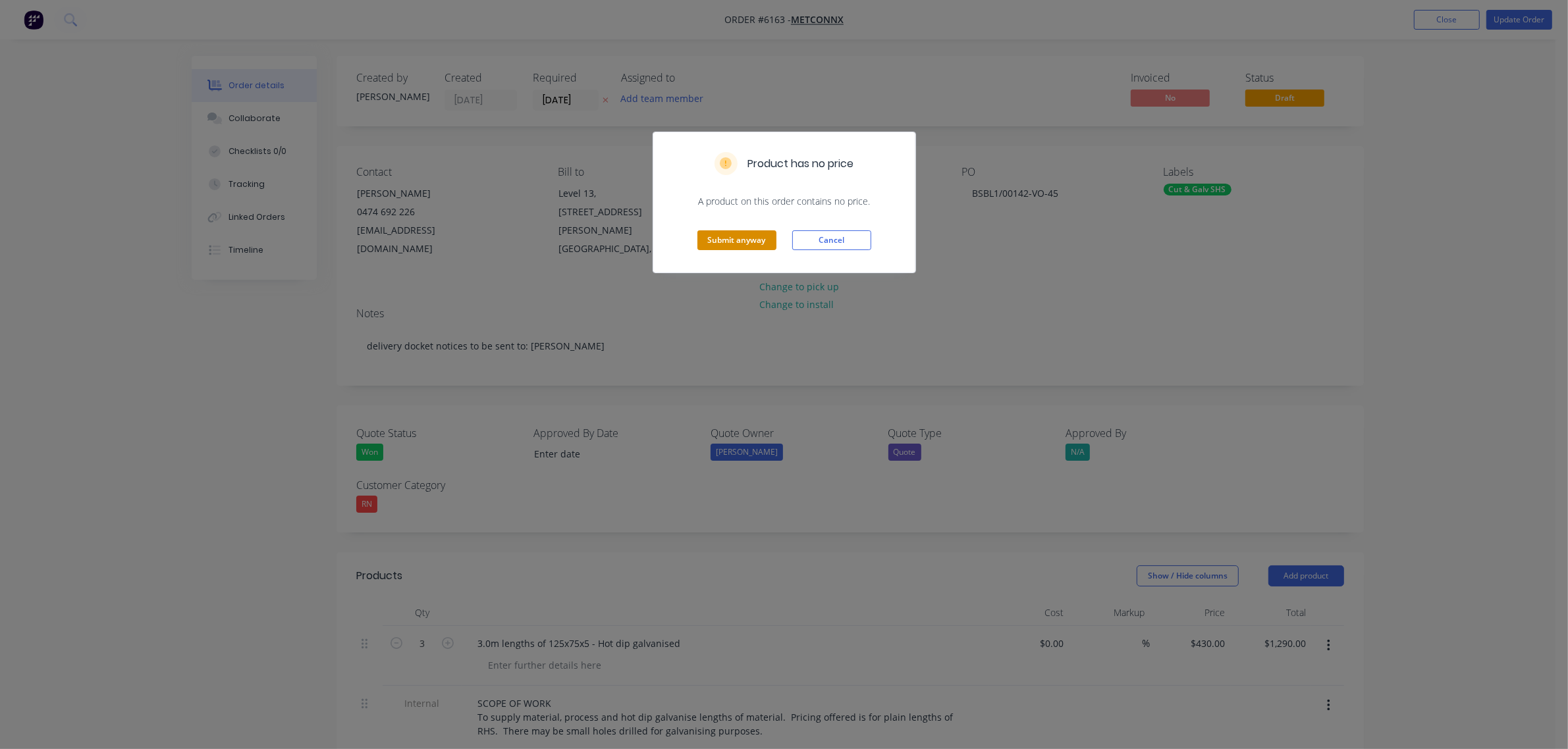
click at [715, 232] on button "Submit anyway" at bounding box center [736, 240] width 79 height 20
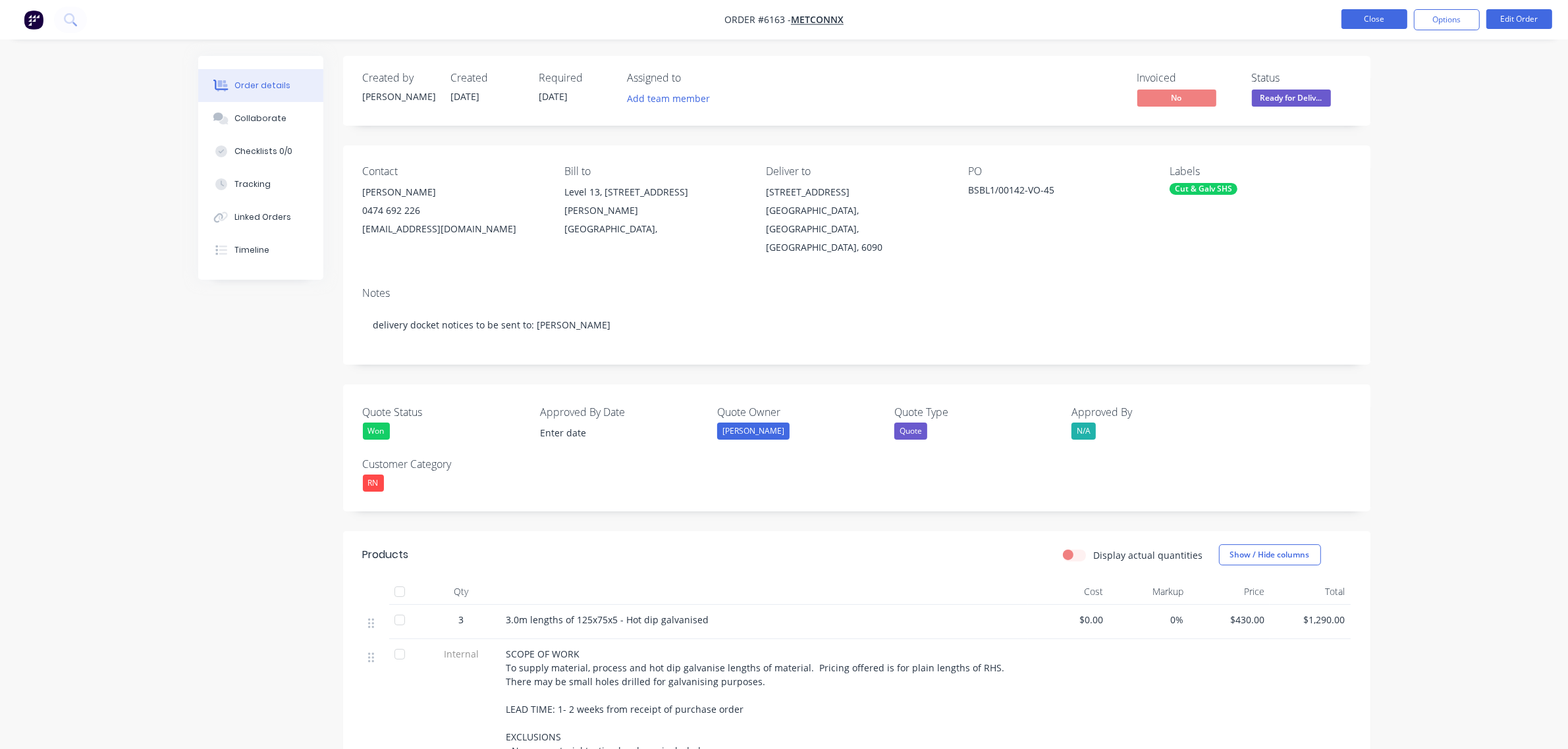
click at [1367, 25] on button "Close" at bounding box center [1374, 19] width 66 height 20
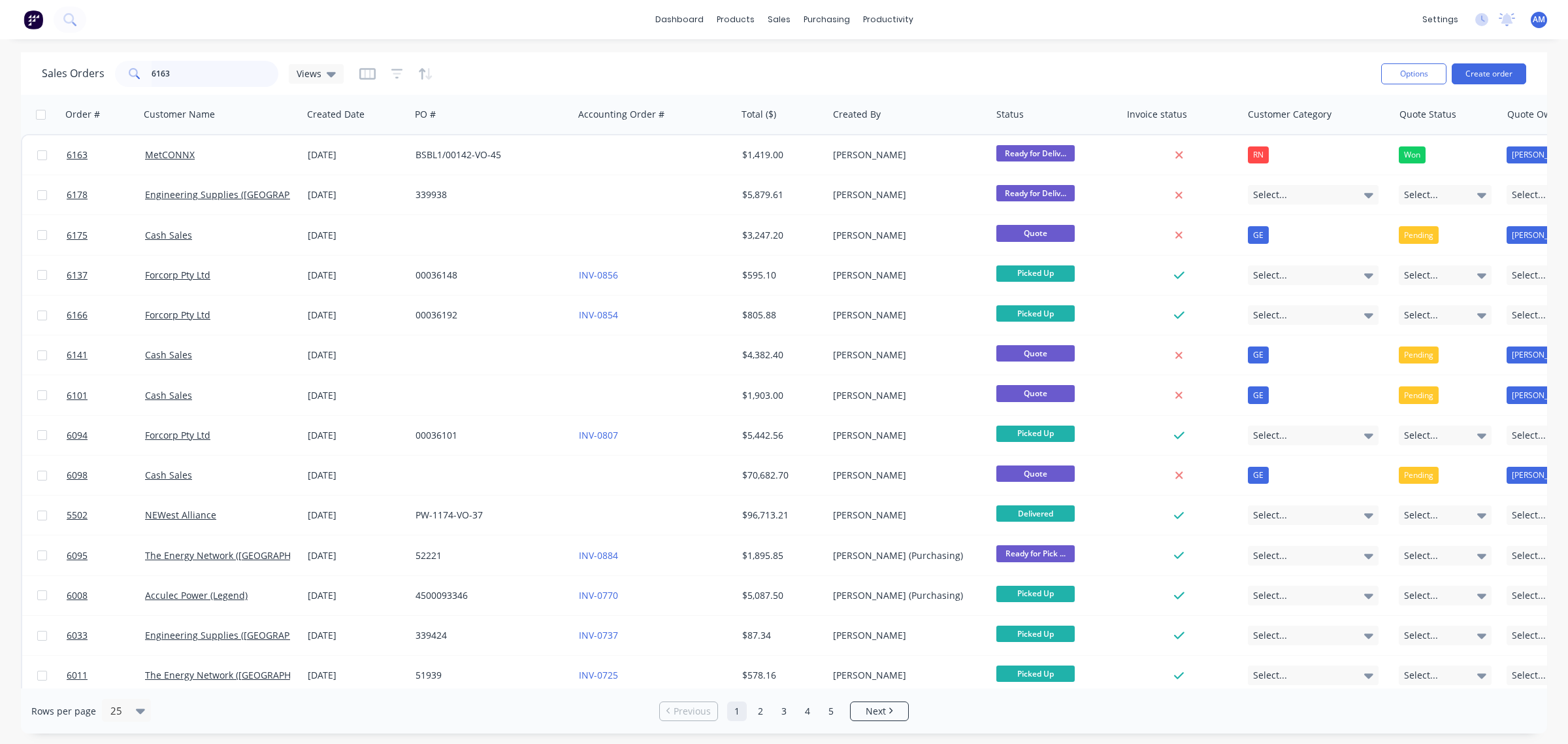
click at [247, 67] on input "6163" at bounding box center [215, 74] width 128 height 26
drag, startPoint x: 224, startPoint y: 74, endPoint x: 86, endPoint y: 80, distance: 138.1
click at [96, 76] on div "Sales Orders 6163 Views" at bounding box center [193, 74] width 302 height 26
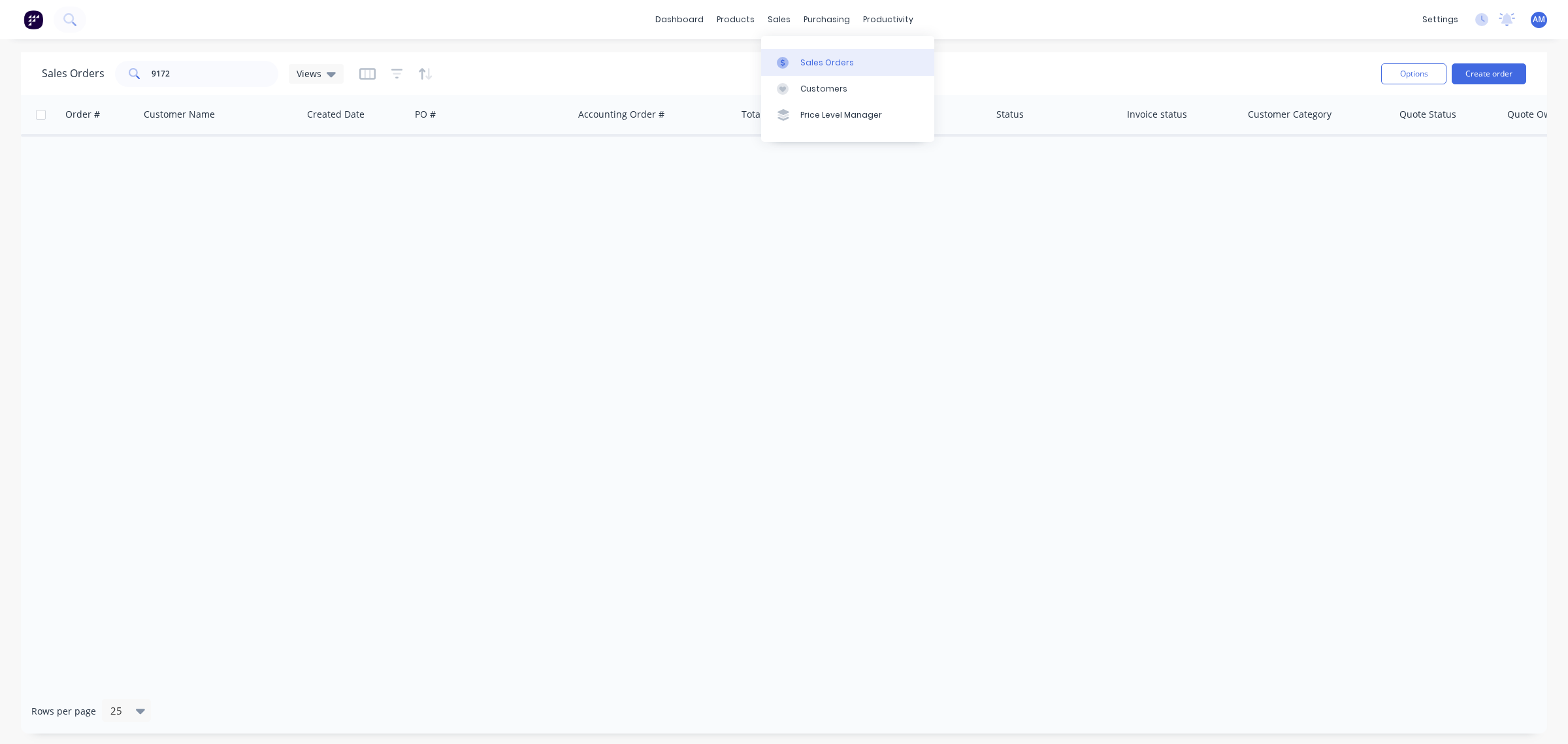
click at [802, 61] on div "Sales Orders" at bounding box center [827, 63] width 53 height 12
click at [214, 82] on input "9172" at bounding box center [215, 74] width 128 height 26
drag, startPoint x: 168, startPoint y: 77, endPoint x: 105, endPoint y: 83, distance: 63.3
click at [105, 83] on div "Sales Orders 9172 Views" at bounding box center [193, 74] width 302 height 26
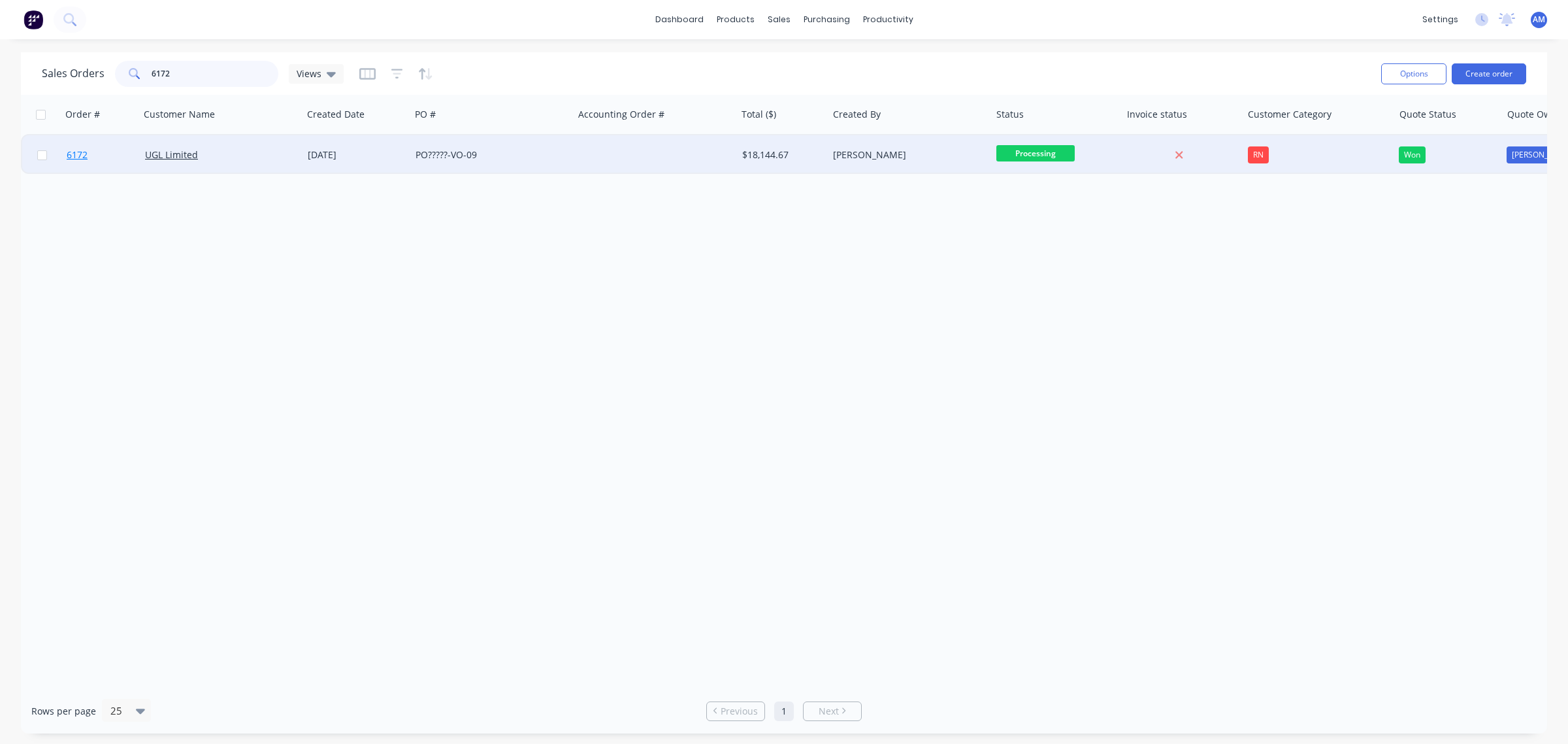
type input "6172"
click at [86, 152] on span "6172" at bounding box center [76, 155] width 21 height 13
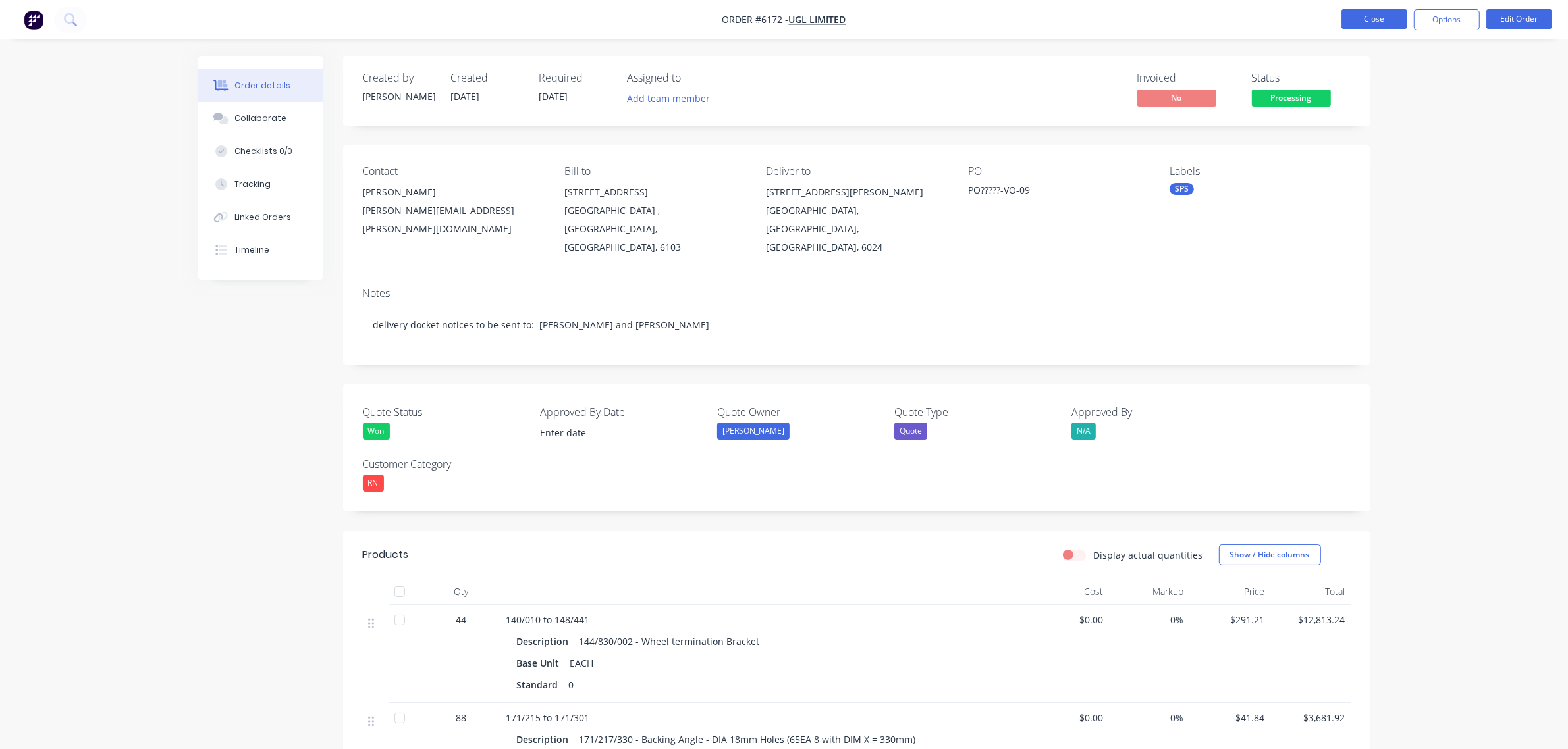
click at [1384, 24] on button "Close" at bounding box center [1374, 19] width 66 height 20
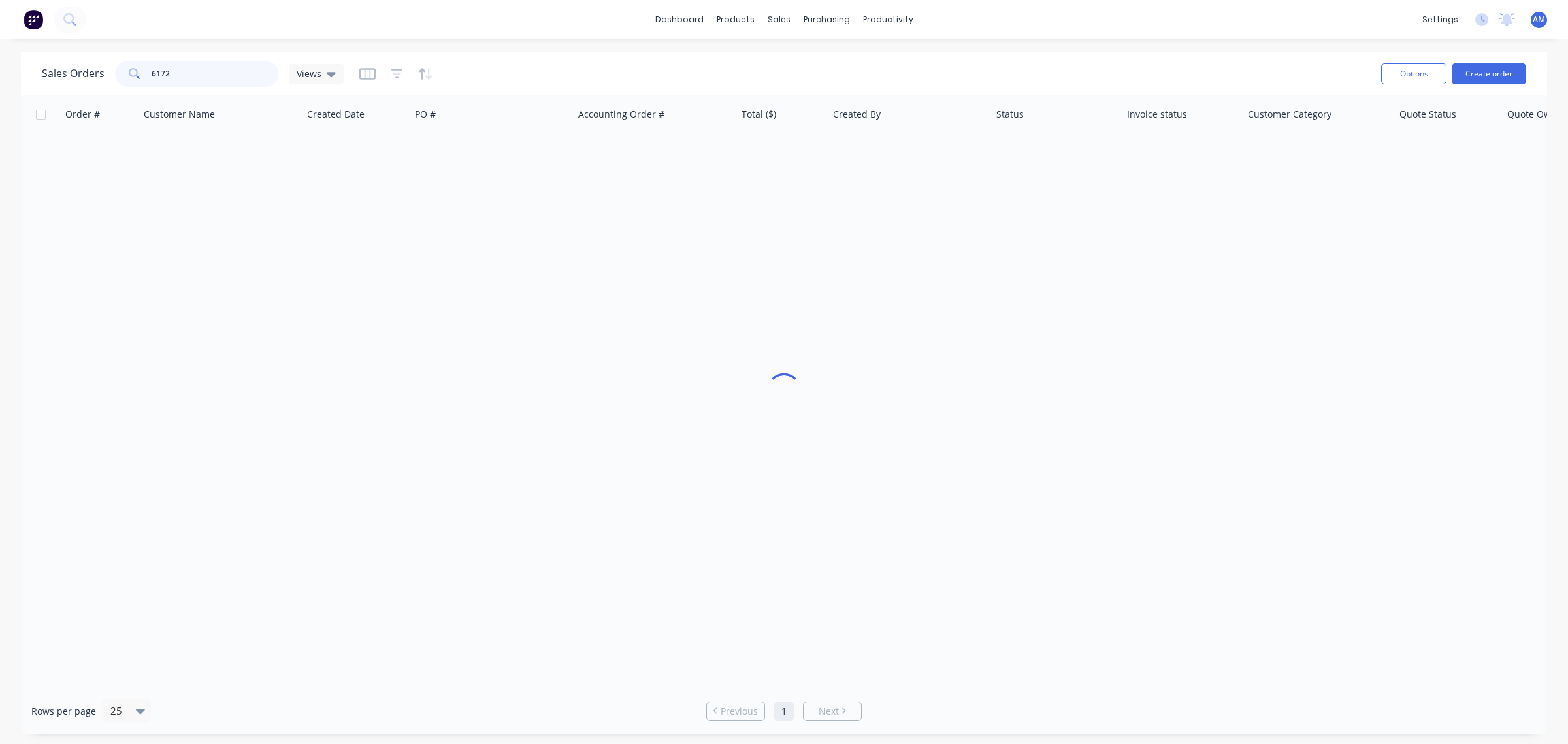
click at [182, 69] on input "6172" at bounding box center [215, 74] width 128 height 26
drag, startPoint x: 216, startPoint y: 79, endPoint x: 50, endPoint y: 142, distance: 177.6
click at [40, 85] on div "Sales Orders 6172 Views Options Create order" at bounding box center [784, 73] width 1526 height 43
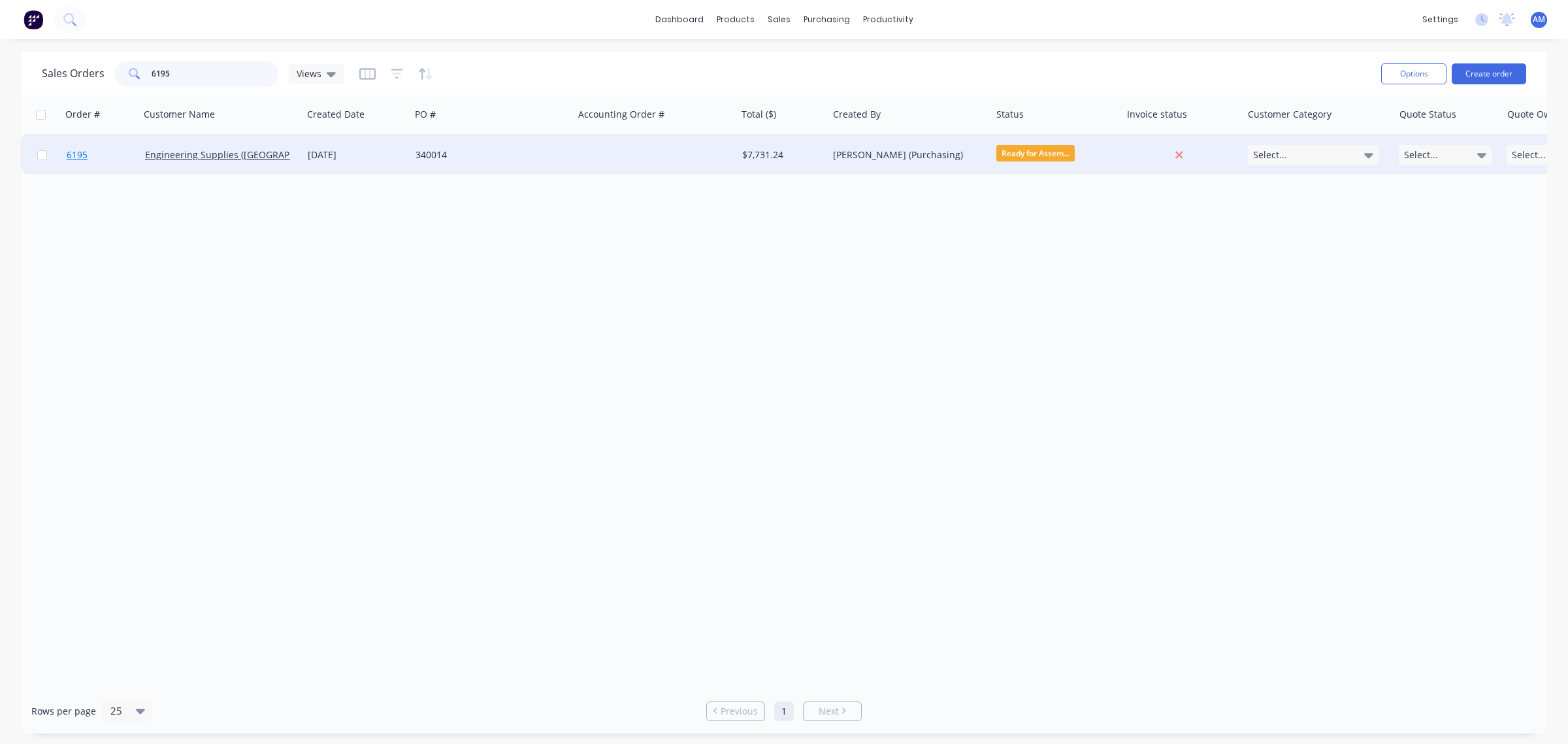
type input "6195"
click at [69, 154] on span "6195" at bounding box center [76, 155] width 21 height 13
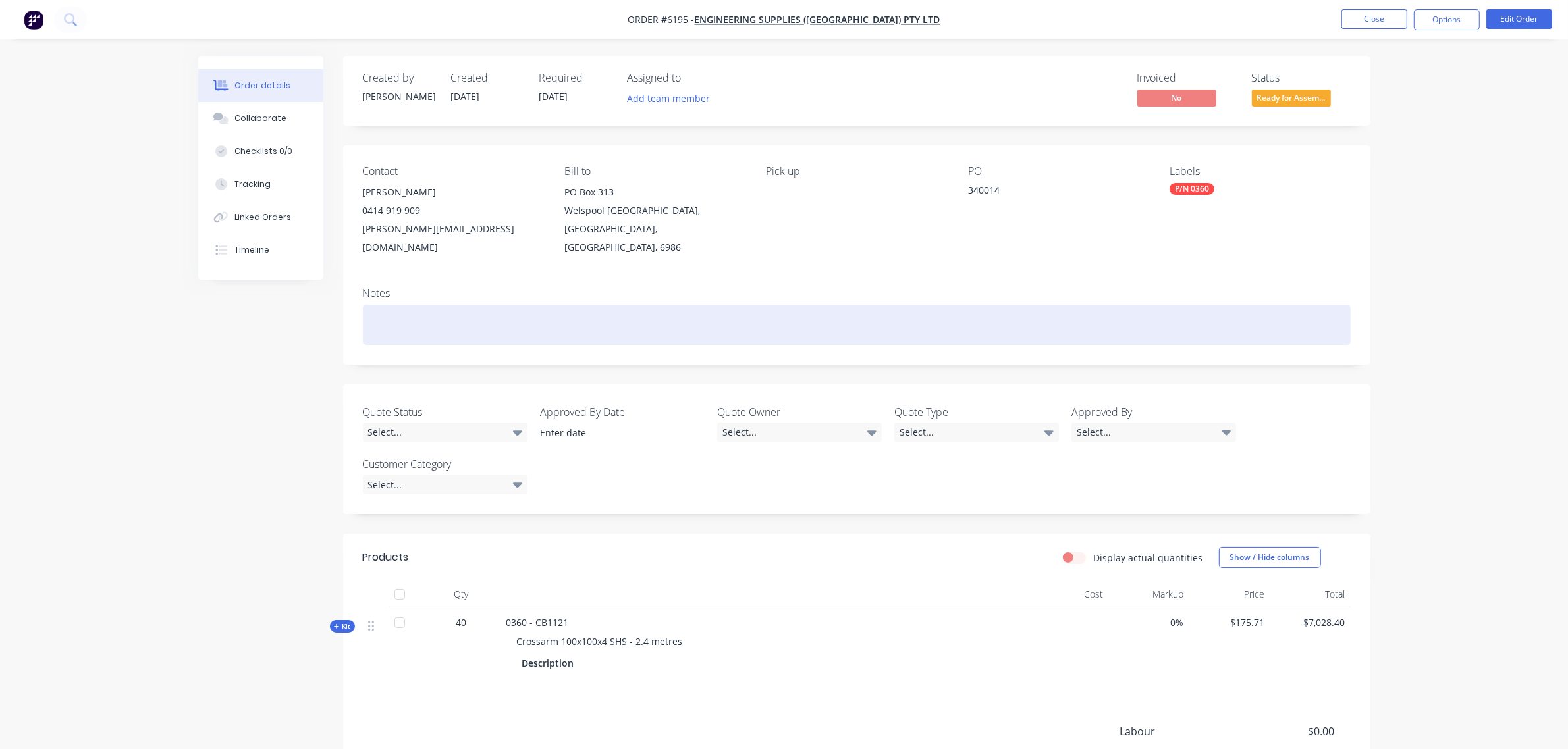
click at [577, 314] on div at bounding box center [856, 324] width 988 height 40
click at [611, 307] on div "delivery docket notices to be sent to: [PERSON_NAME]" at bounding box center [856, 324] width 988 height 40
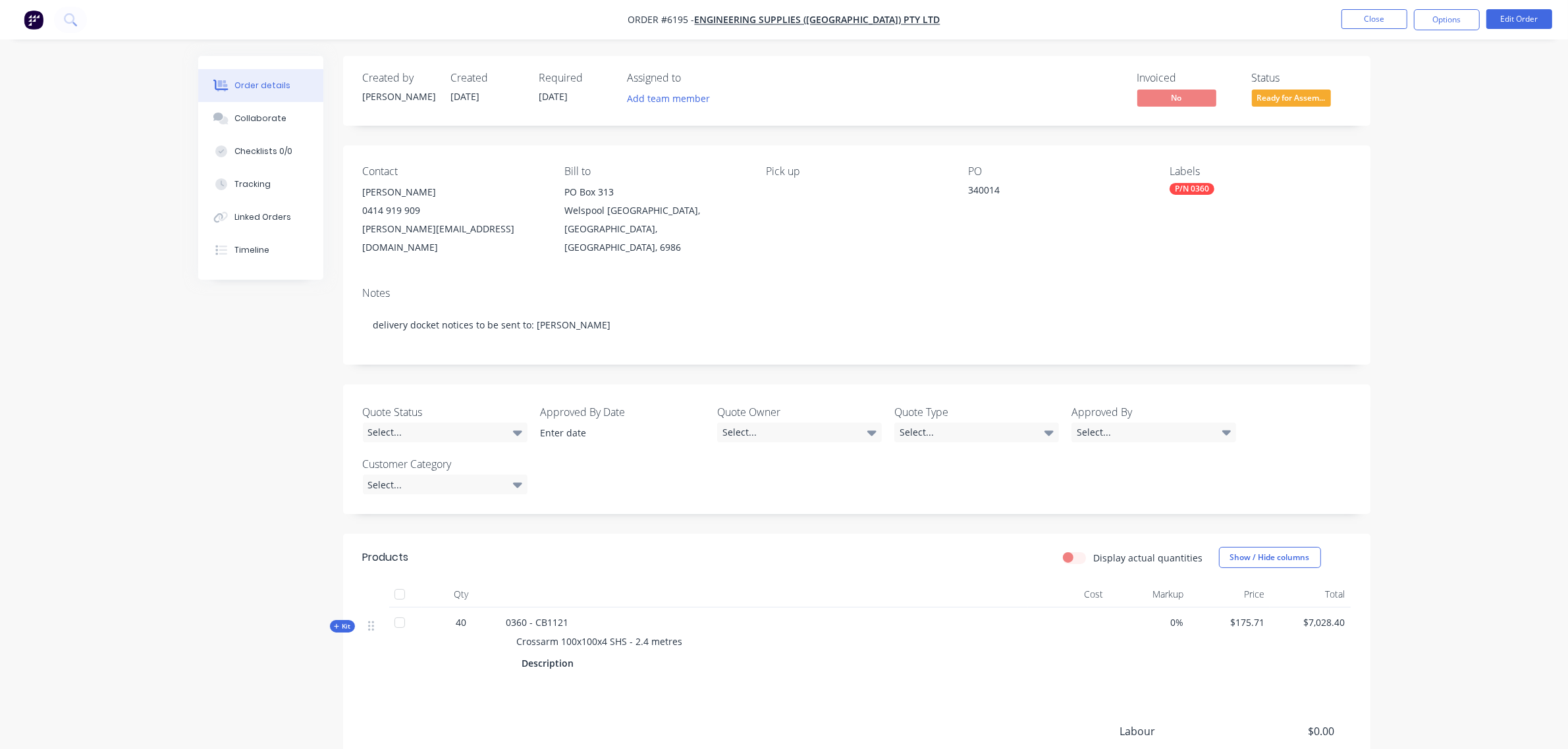
click at [1516, 5] on nav "Order #6195 - Engineering Supplies ([GEOGRAPHIC_DATA]) Pty Ltd Close Options Ed…" at bounding box center [784, 20] width 1568 height 39
click at [1516, 15] on button "Edit Order" at bounding box center [1519, 19] width 66 height 20
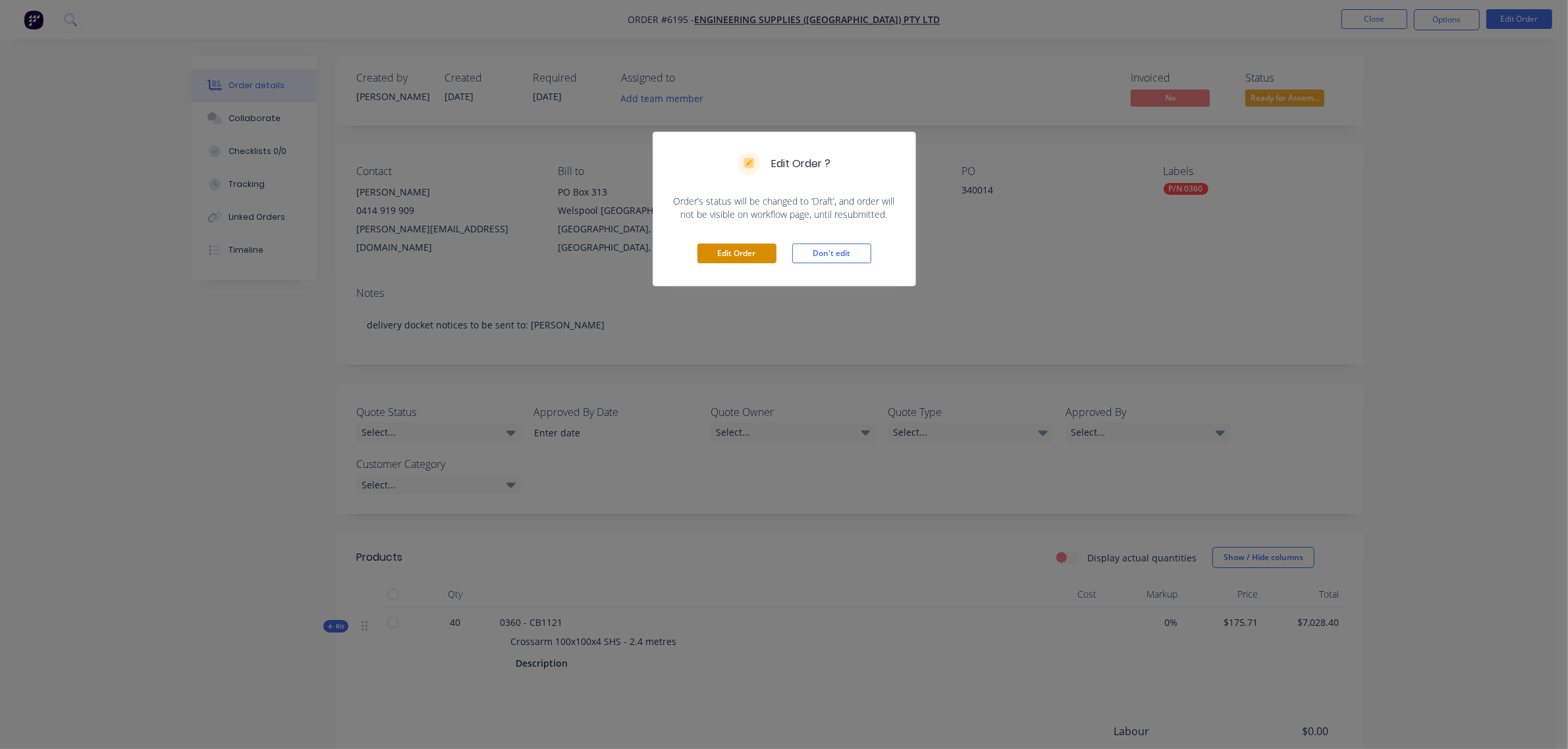
click at [728, 254] on button "Edit Order" at bounding box center [736, 253] width 79 height 20
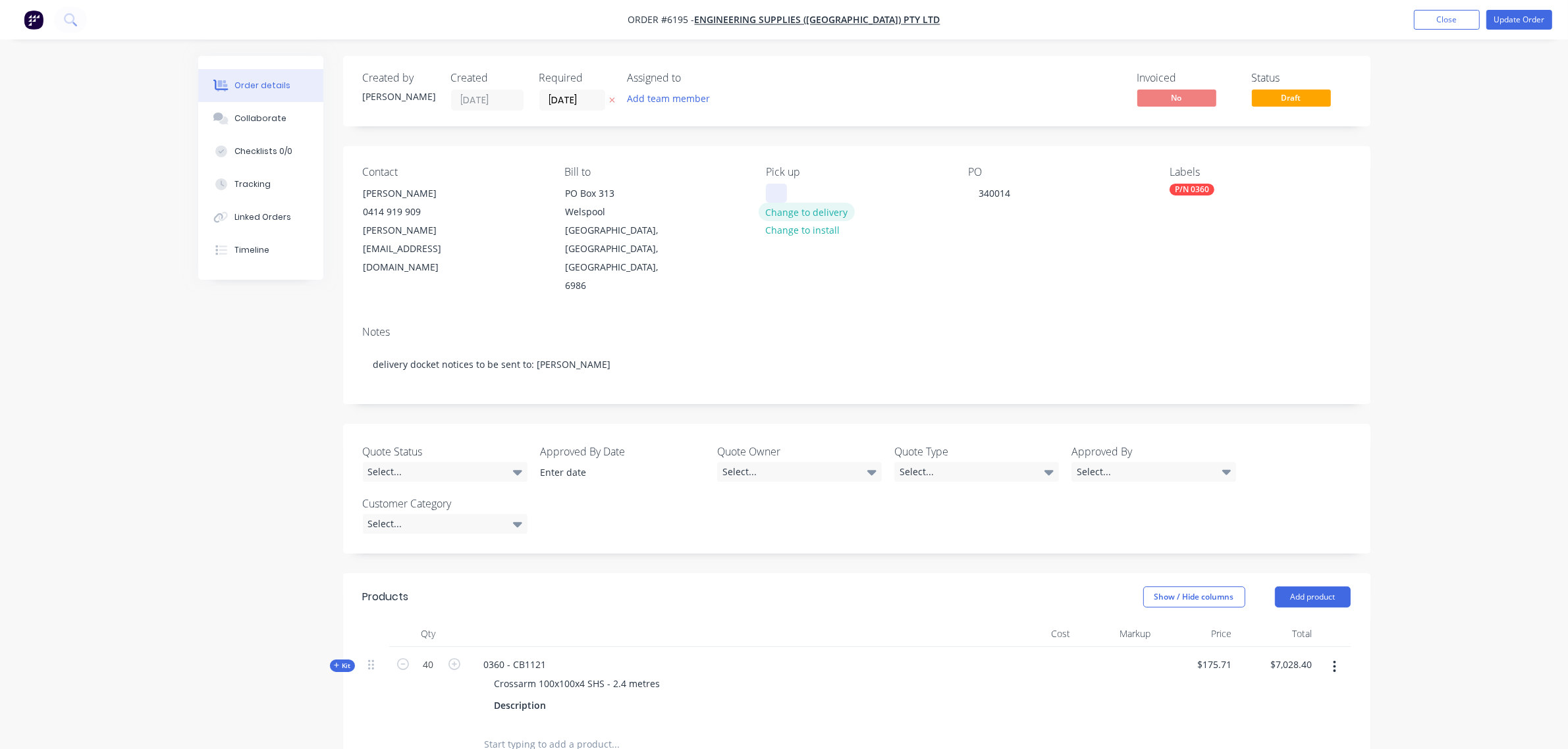
drag, startPoint x: 784, startPoint y: 185, endPoint x: 781, endPoint y: 205, distance: 20.2
click at [784, 185] on div at bounding box center [776, 193] width 21 height 19
drag, startPoint x: 887, startPoint y: 207, endPoint x: 732, endPoint y: 198, distance: 155.3
click at [732, 198] on div "Contact [PERSON_NAME] 0414 919 909 [PERSON_NAME][EMAIL_ADDRESS][DOMAIN_NAME] Bi…" at bounding box center [856, 230] width 1027 height 169
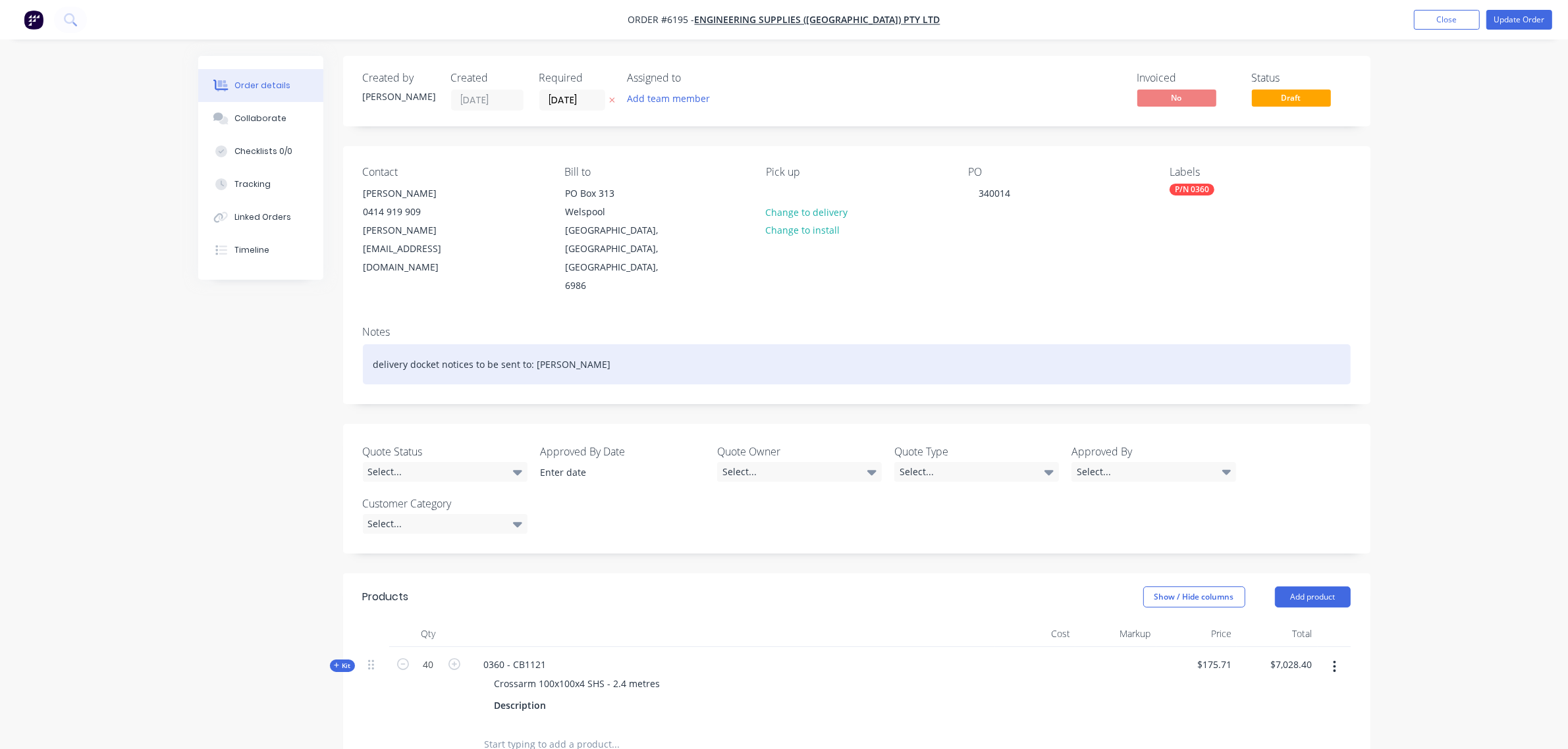
click at [614, 344] on div "delivery docket notices to be sent to: [PERSON_NAME]" at bounding box center [856, 364] width 988 height 40
drag, startPoint x: 534, startPoint y: 317, endPoint x: 258, endPoint y: 339, distance: 276.9
click at [258, 339] on div "Created by [PERSON_NAME] Created [DATE] Required [DATE] Assigned to Add team me…" at bounding box center [784, 578] width 1172 height 1045
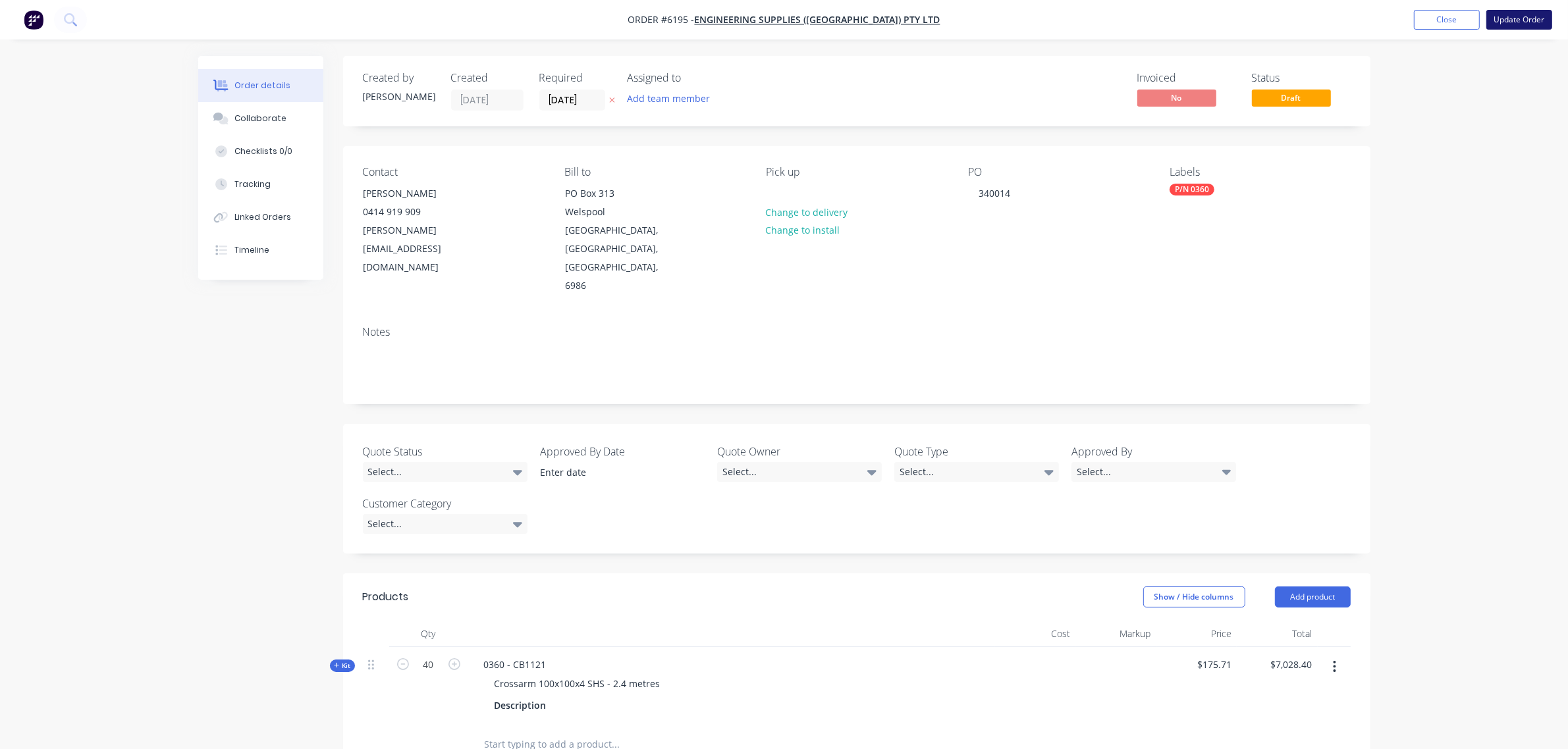
click at [1508, 25] on button "Update Order" at bounding box center [1519, 20] width 66 height 20
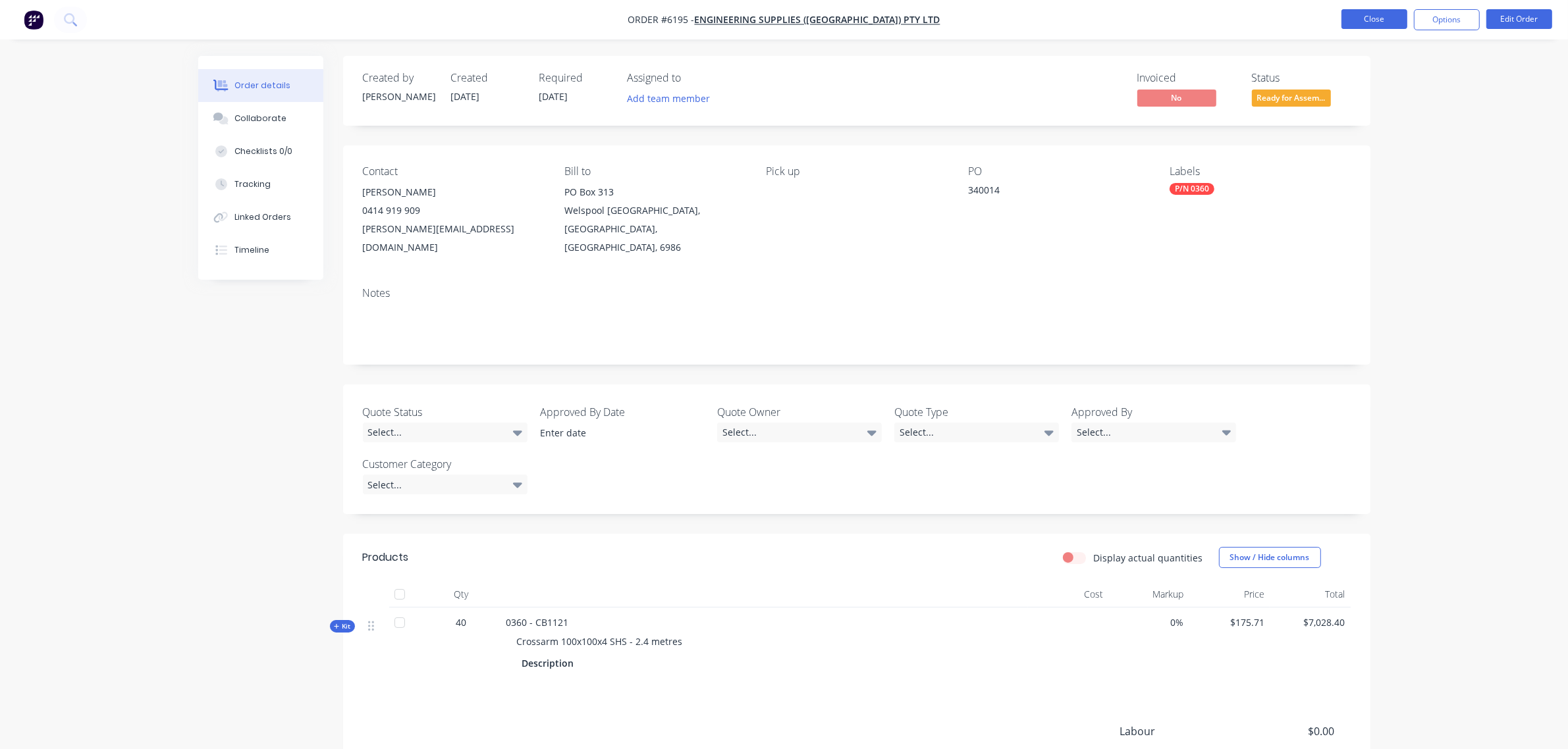
click at [1370, 25] on button "Close" at bounding box center [1374, 19] width 66 height 20
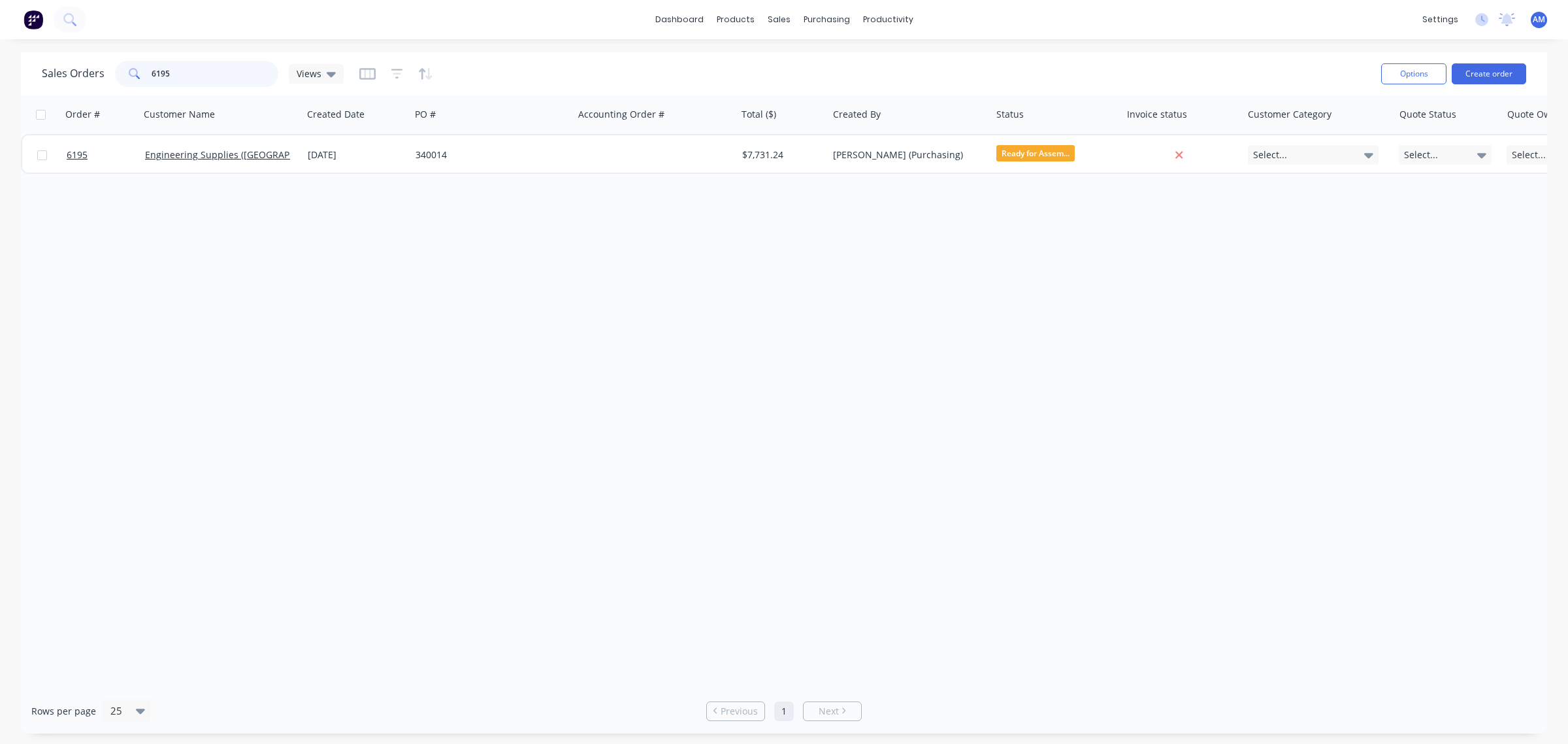
click at [183, 74] on input "6195" at bounding box center [215, 74] width 128 height 26
click at [115, 70] on div "6195" at bounding box center [196, 74] width 163 height 26
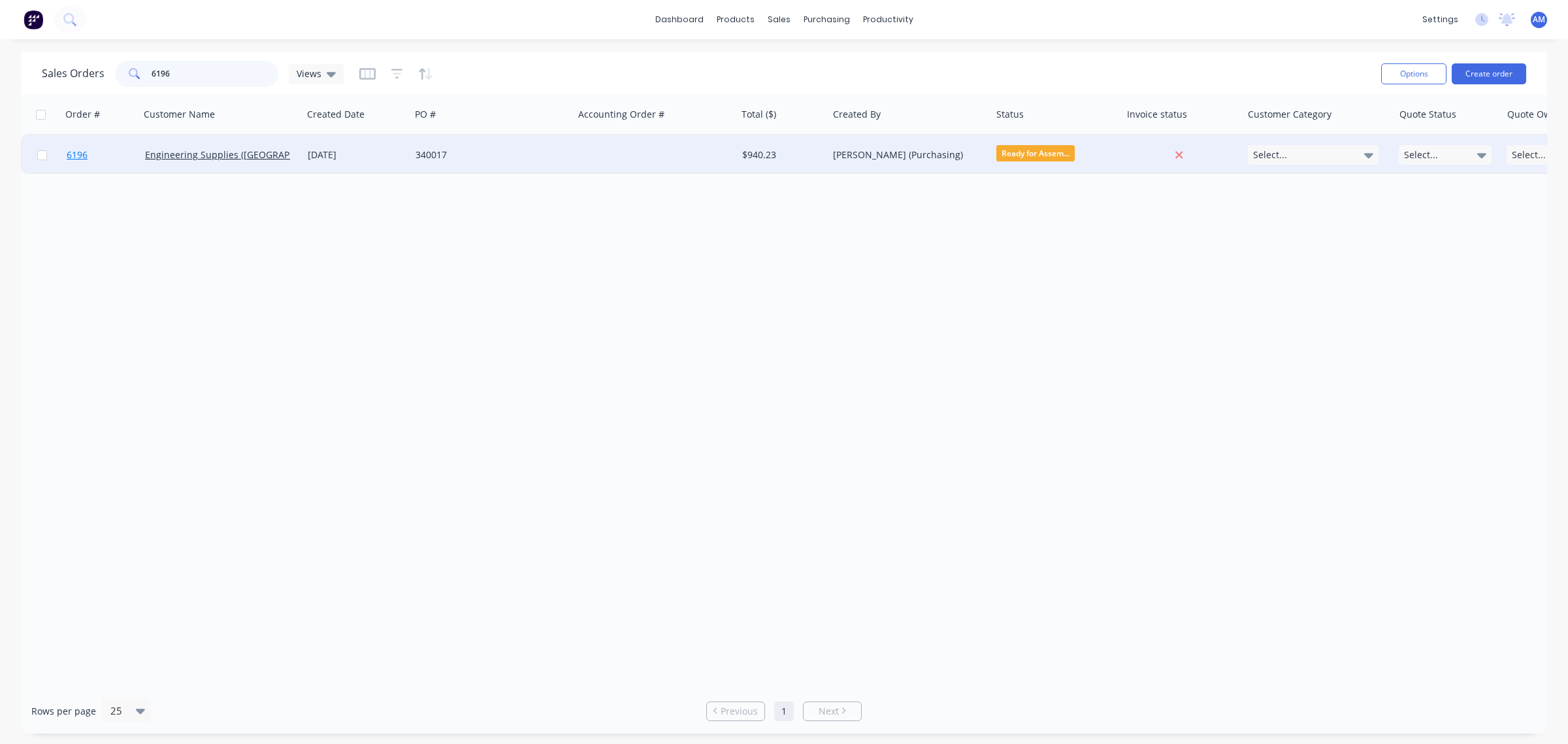
type input "6196"
click at [76, 151] on span "6196" at bounding box center [76, 155] width 21 height 13
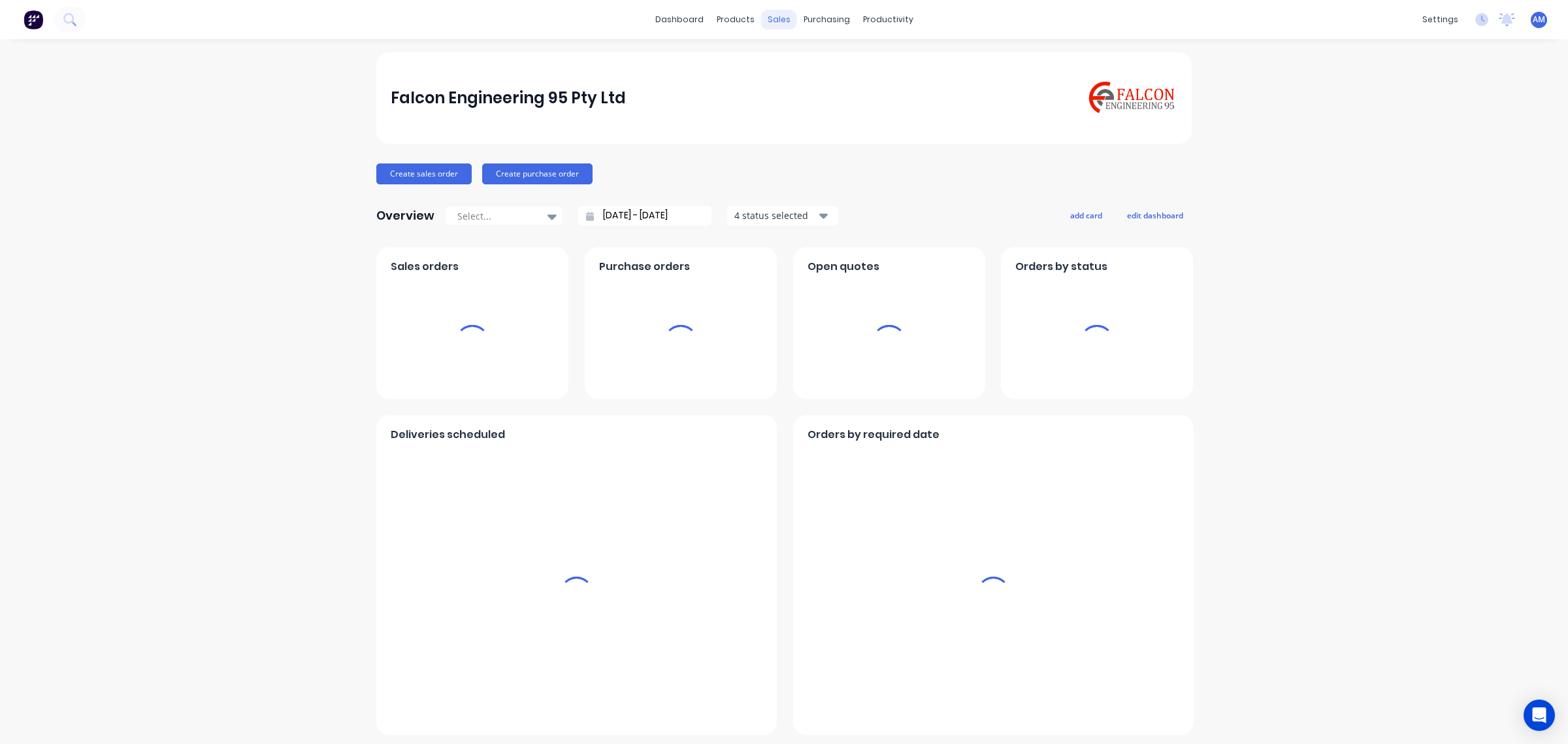
click at [768, 20] on div "sales" at bounding box center [779, 19] width 36 height 19
click at [799, 51] on link "Sales Orders" at bounding box center [842, 62] width 173 height 26
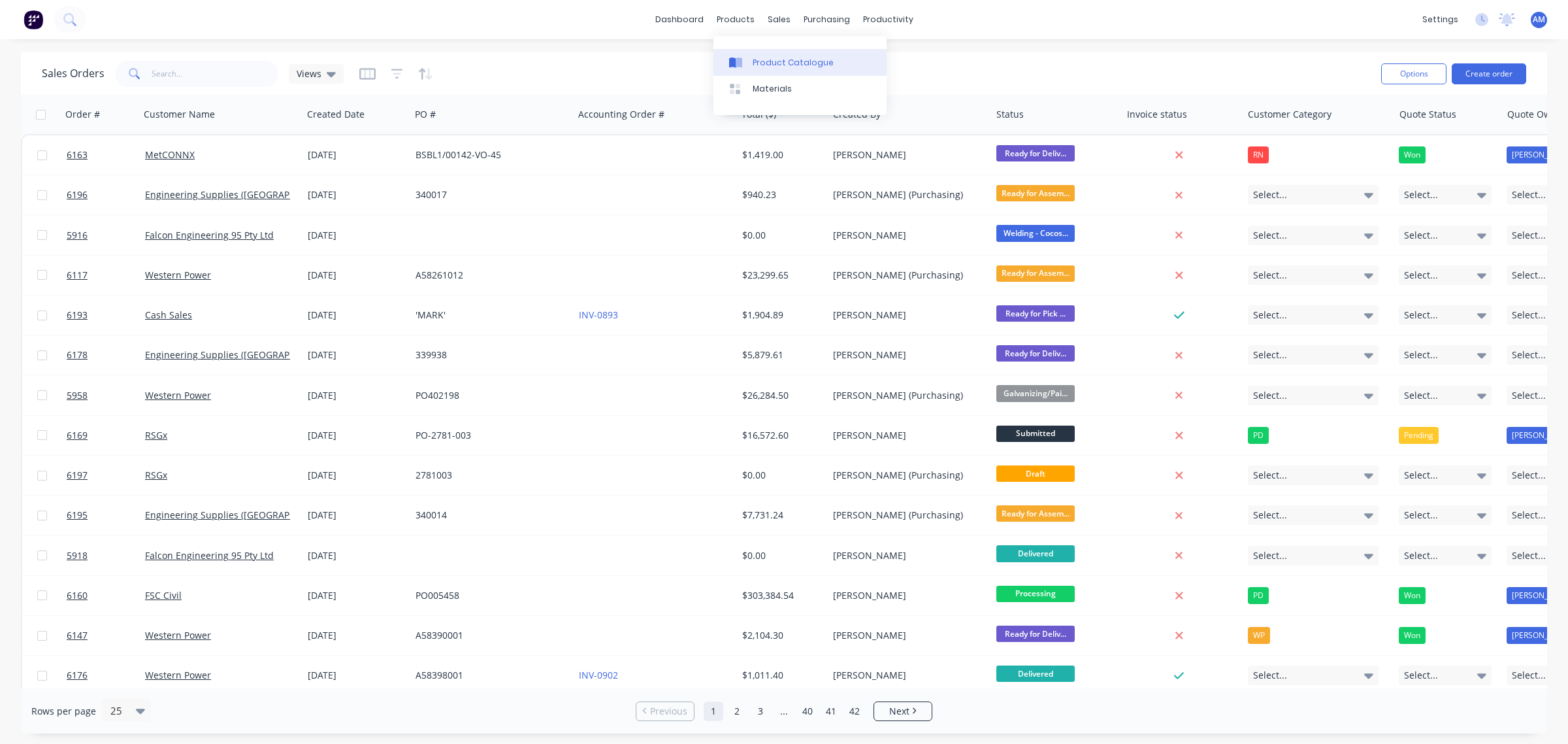
click at [785, 57] on div "Product Catalogue" at bounding box center [793, 63] width 81 height 12
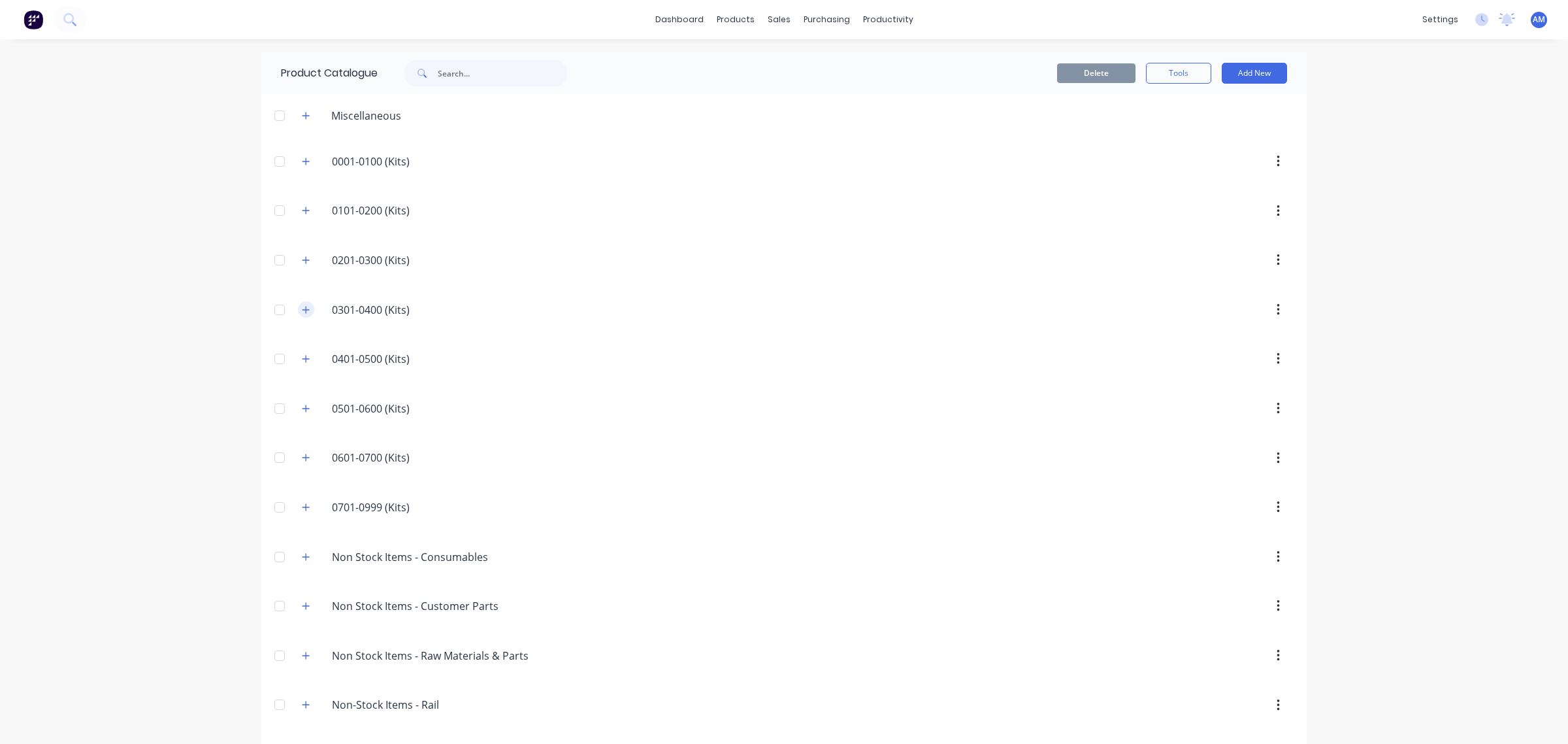
click at [302, 310] on icon "button" at bounding box center [306, 310] width 7 height 7
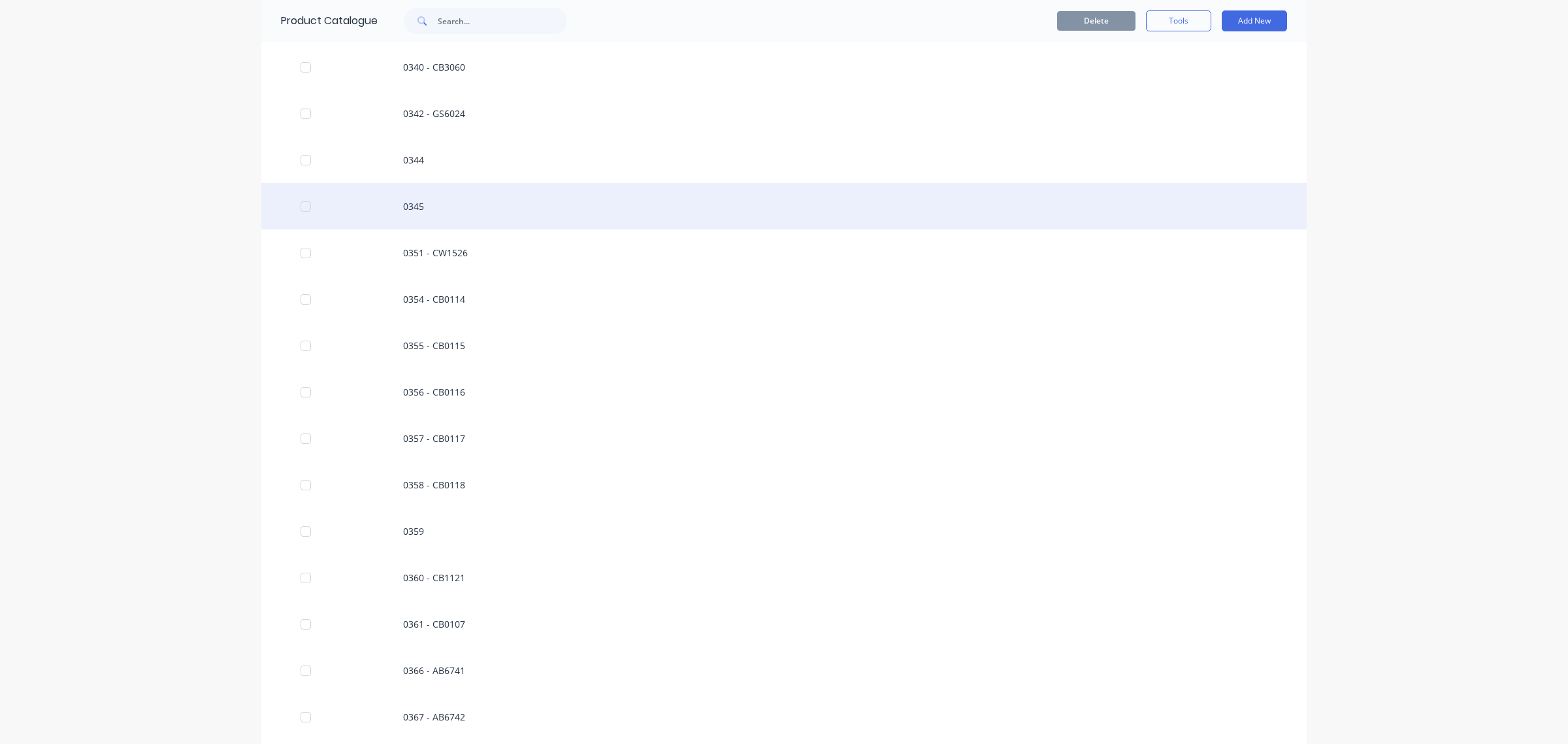
scroll to position [817, 0]
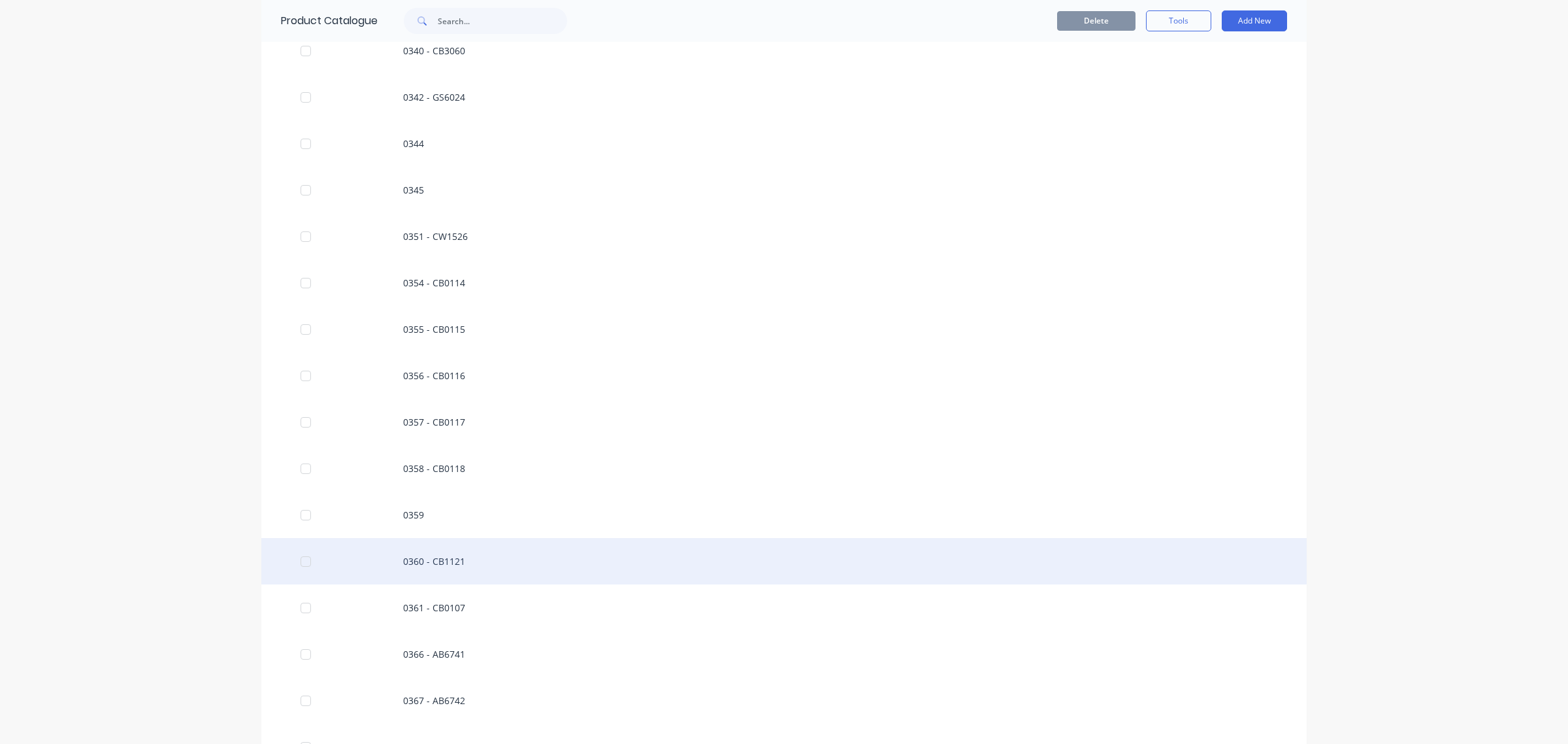
click at [426, 556] on div "0360 - CB1121" at bounding box center [783, 561] width 1045 height 46
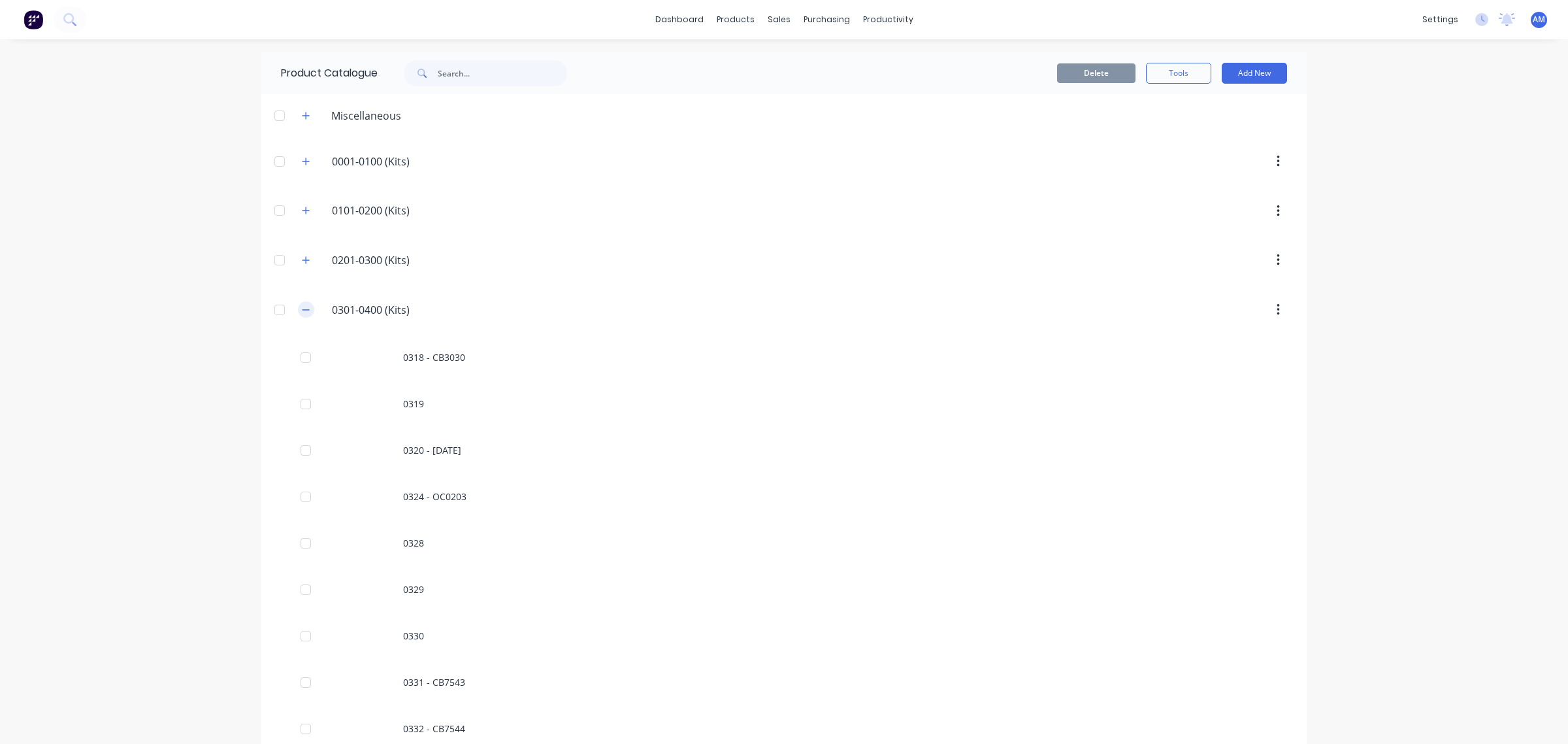
click at [302, 312] on icon "button" at bounding box center [306, 310] width 8 height 9
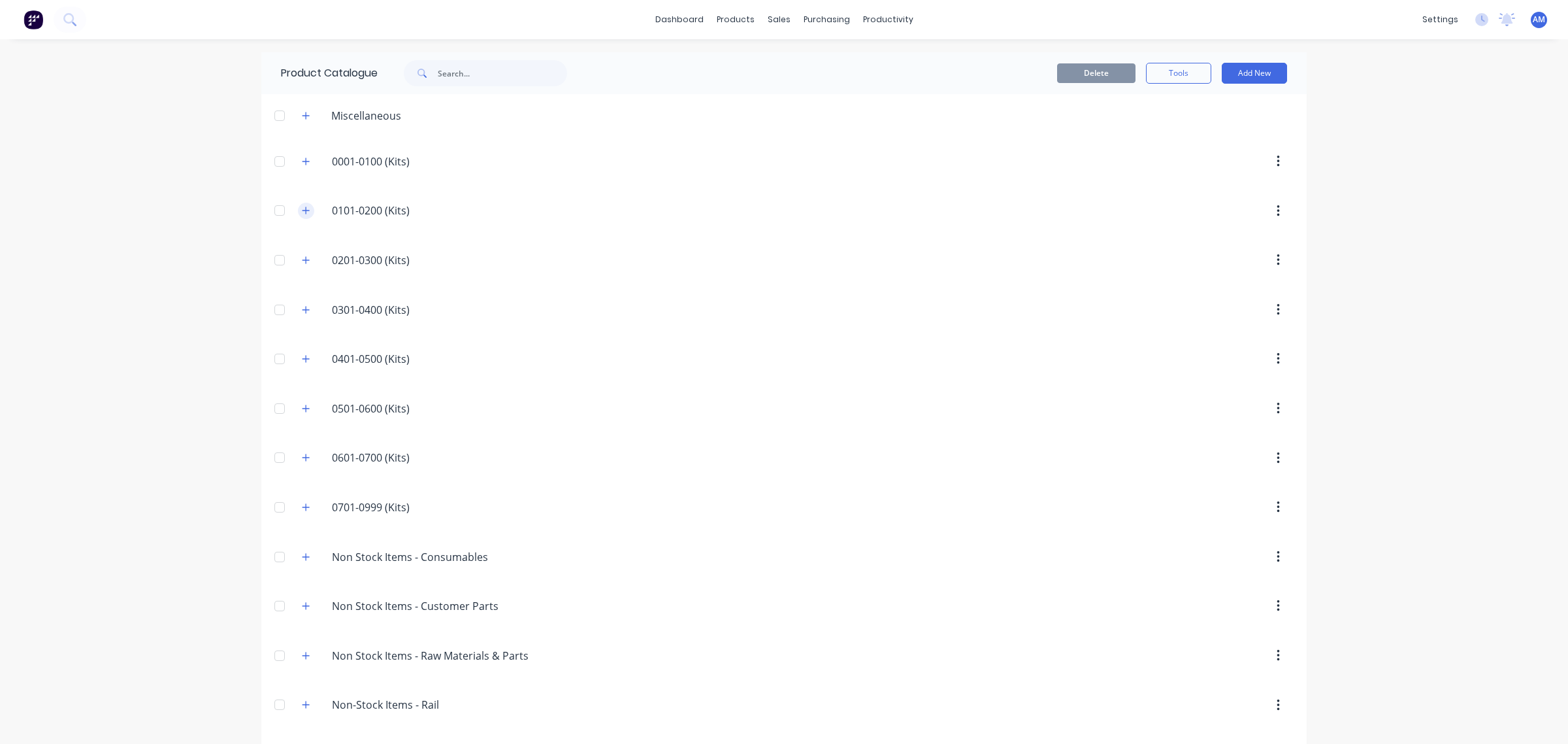
click at [302, 209] on icon "button" at bounding box center [306, 210] width 8 height 9
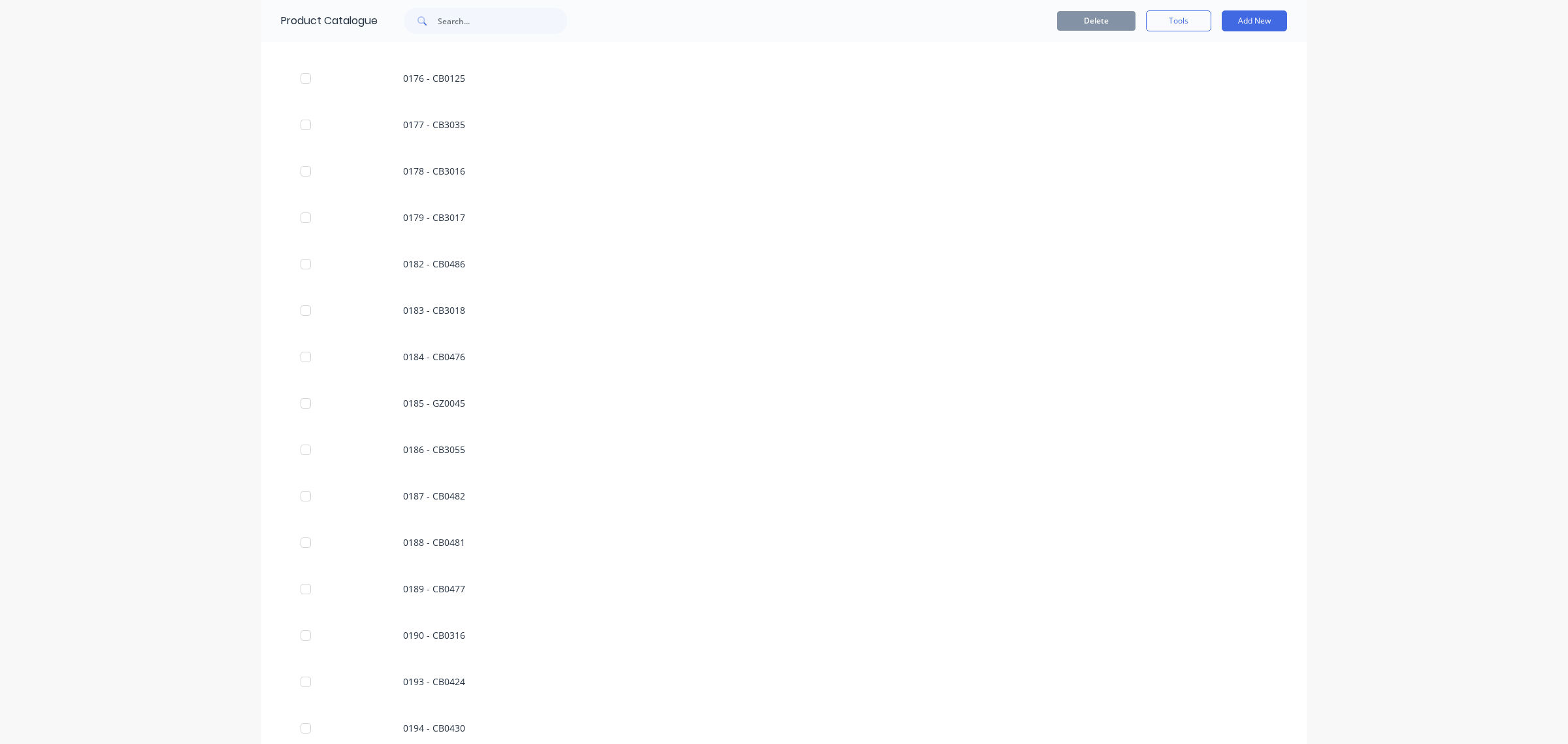
scroll to position [2370, 0]
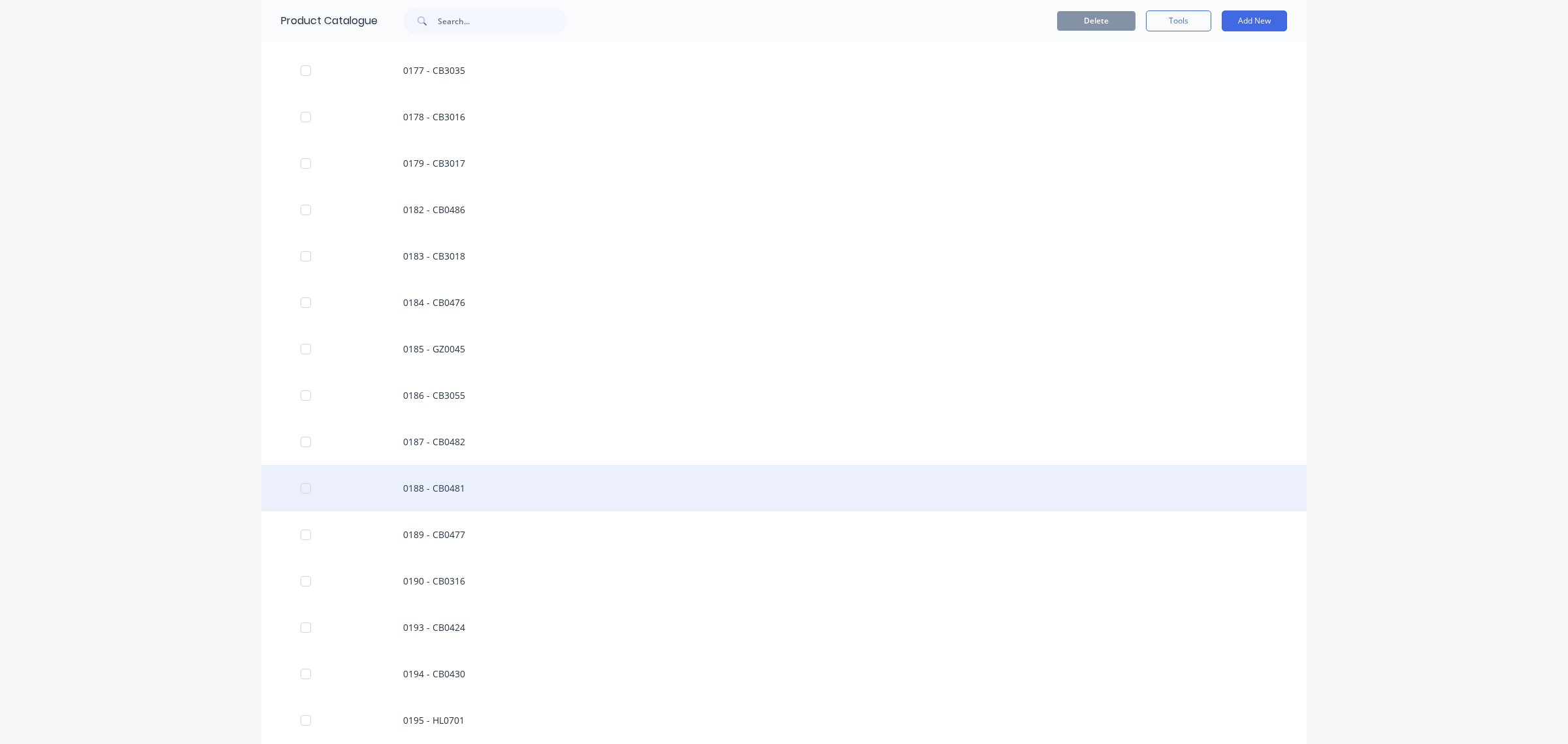
click at [429, 489] on div "0188 - CB0481" at bounding box center [783, 488] width 1045 height 46
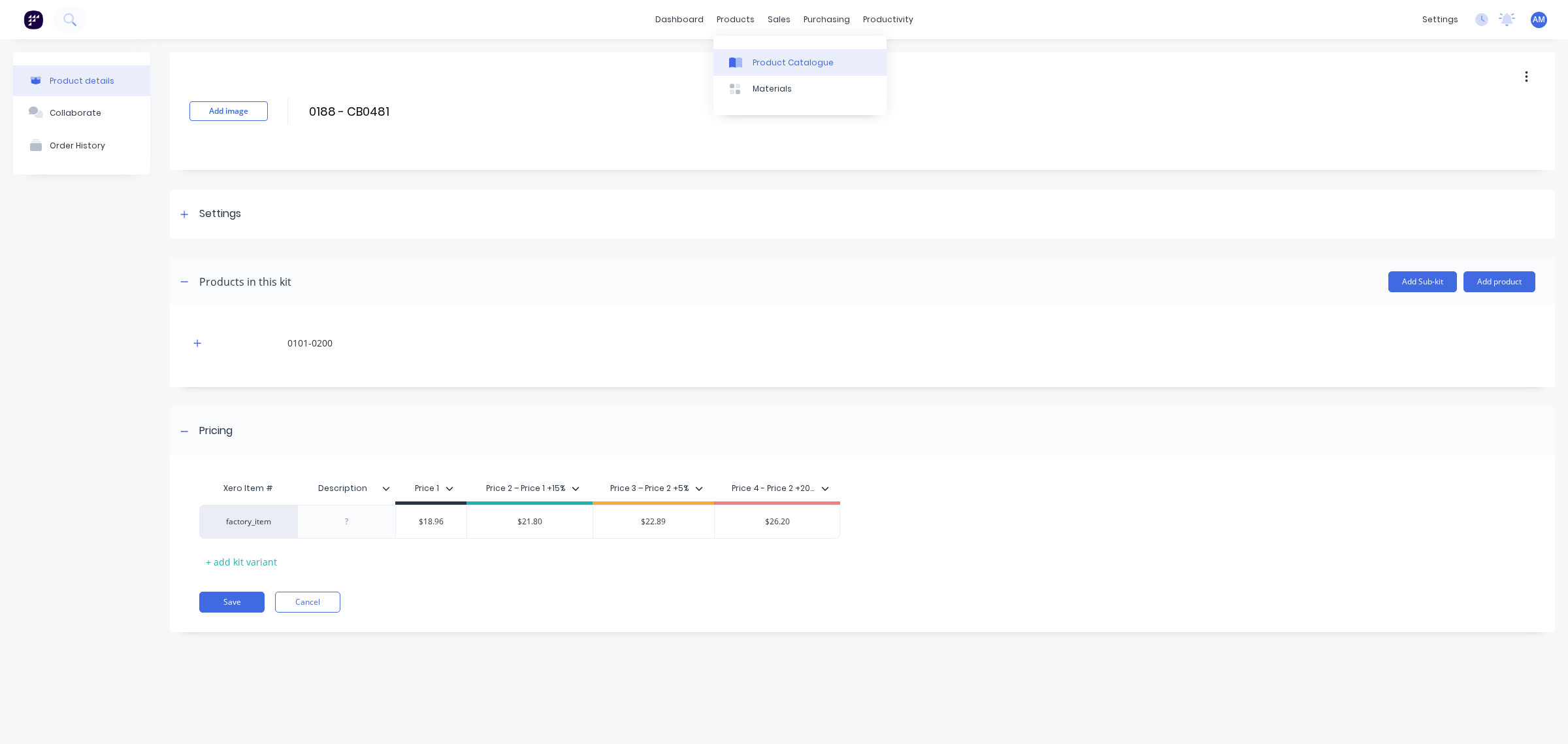
click at [766, 64] on div "Product Catalogue" at bounding box center [793, 63] width 81 height 12
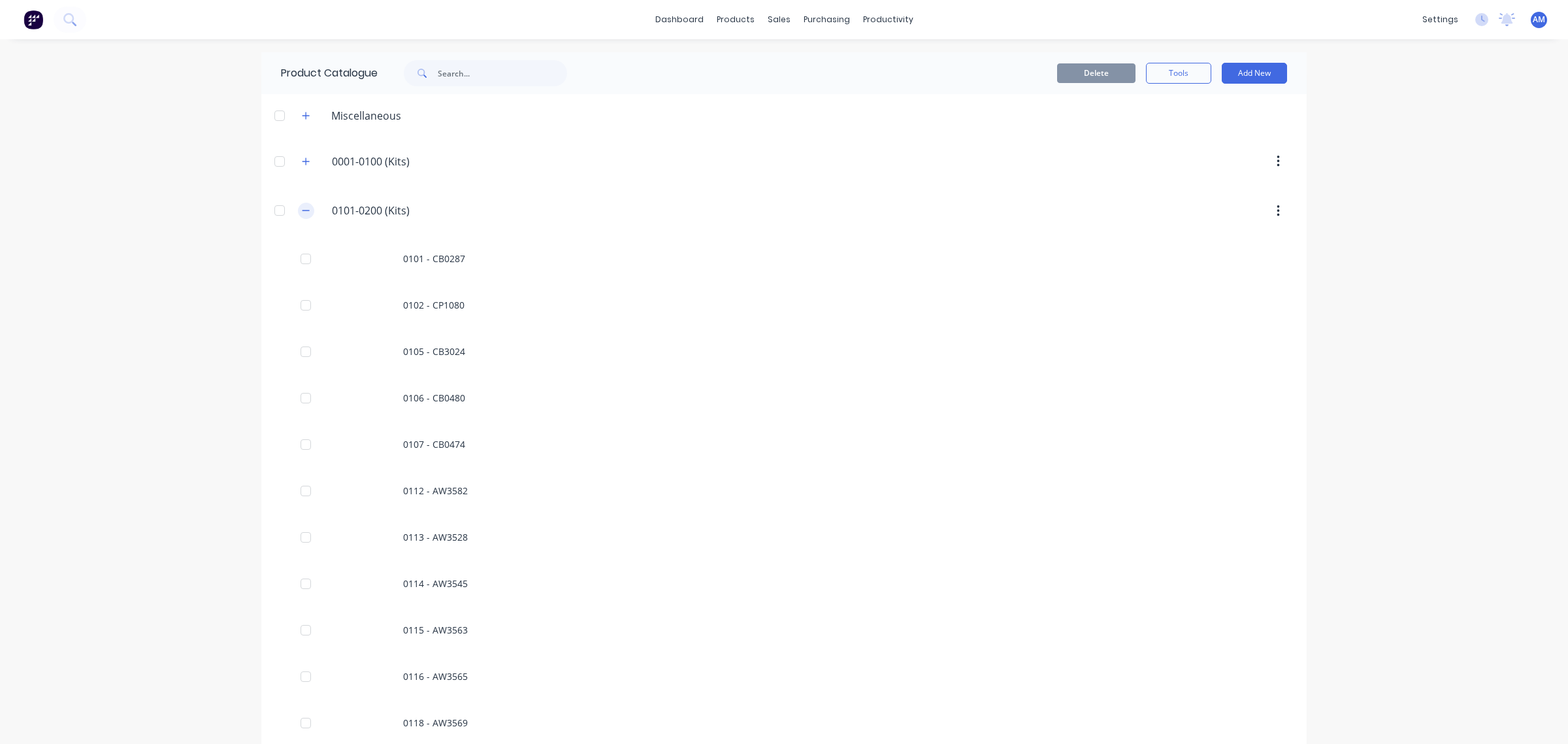
click at [302, 211] on icon "button" at bounding box center [306, 210] width 8 height 9
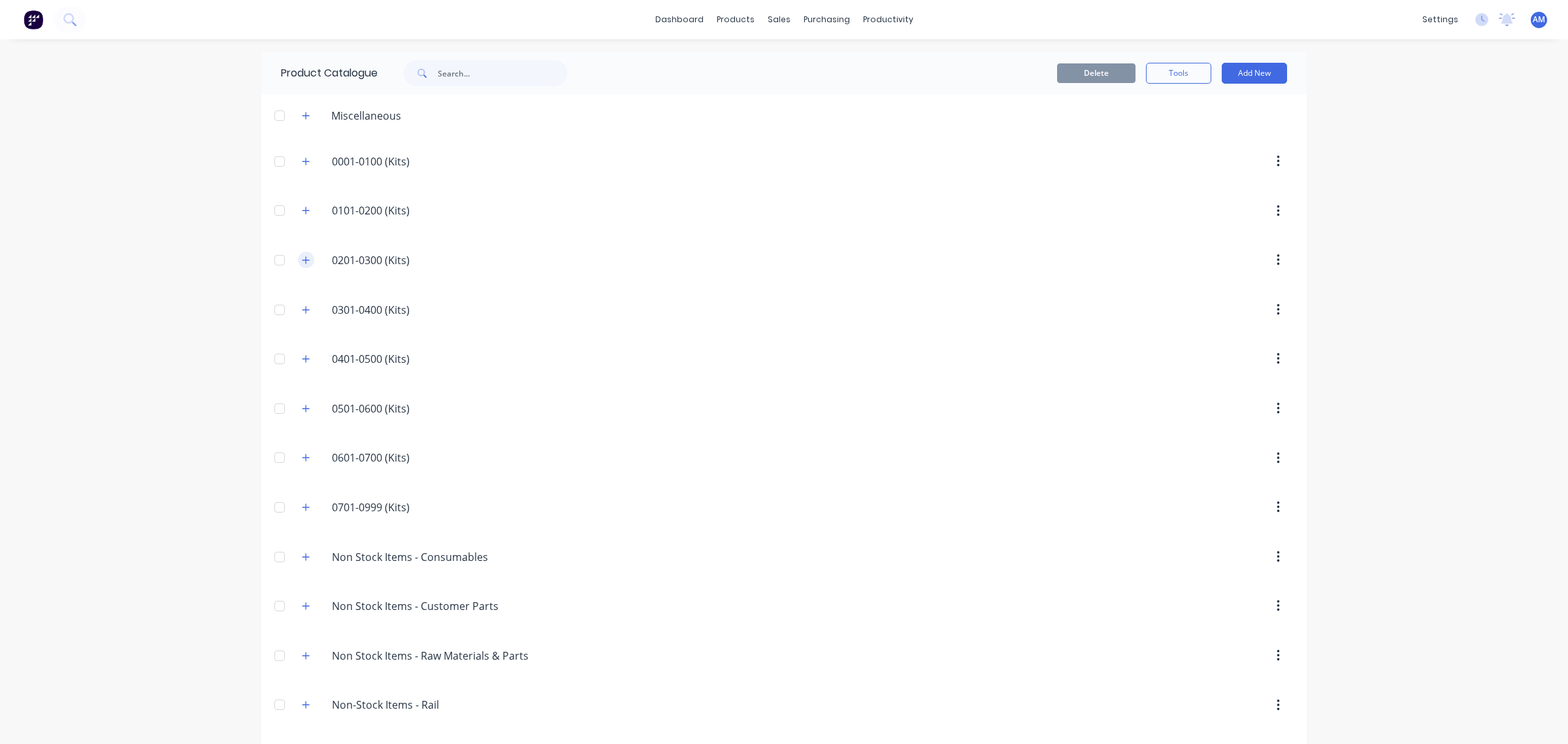
click at [302, 260] on icon "button" at bounding box center [306, 260] width 8 height 9
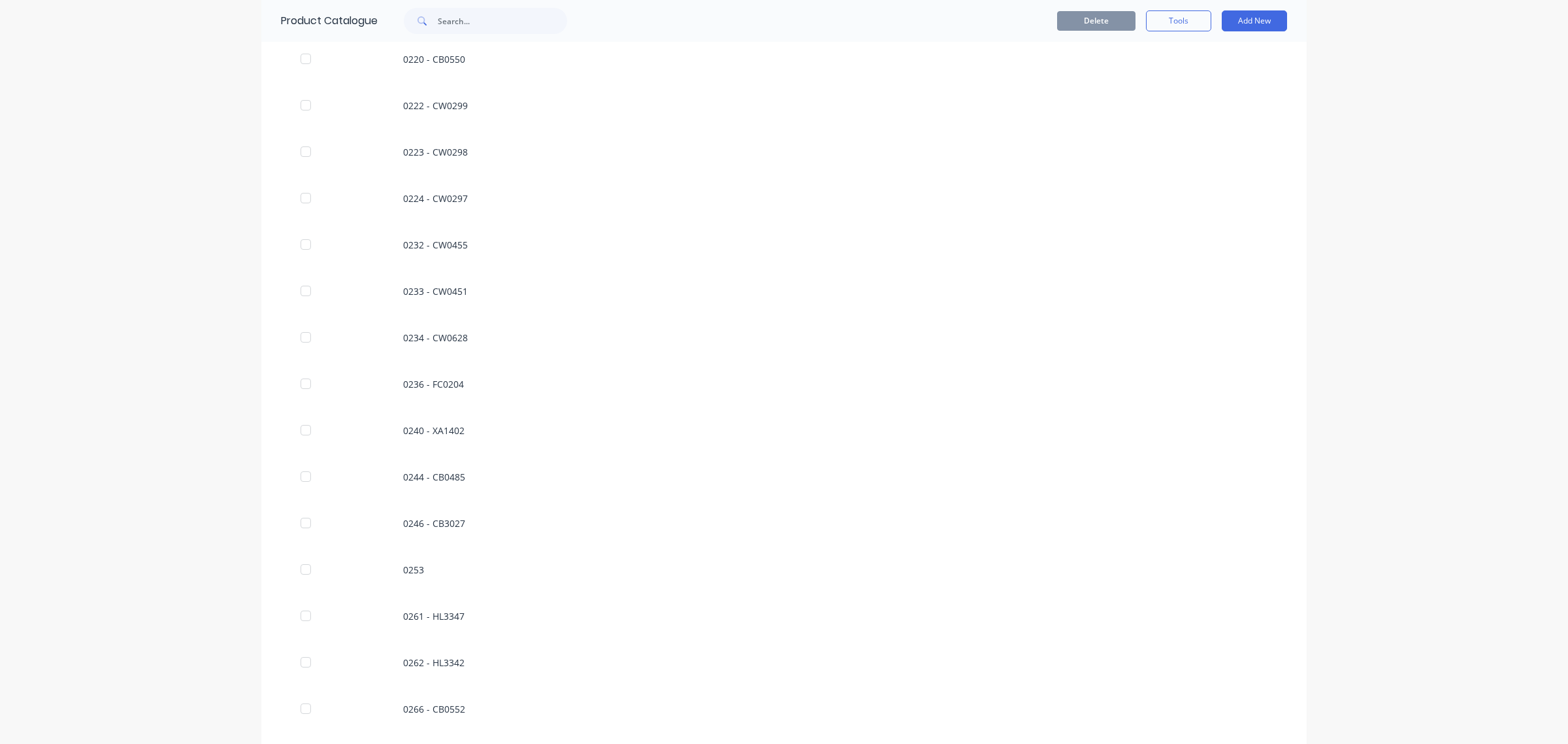
scroll to position [1716, 0]
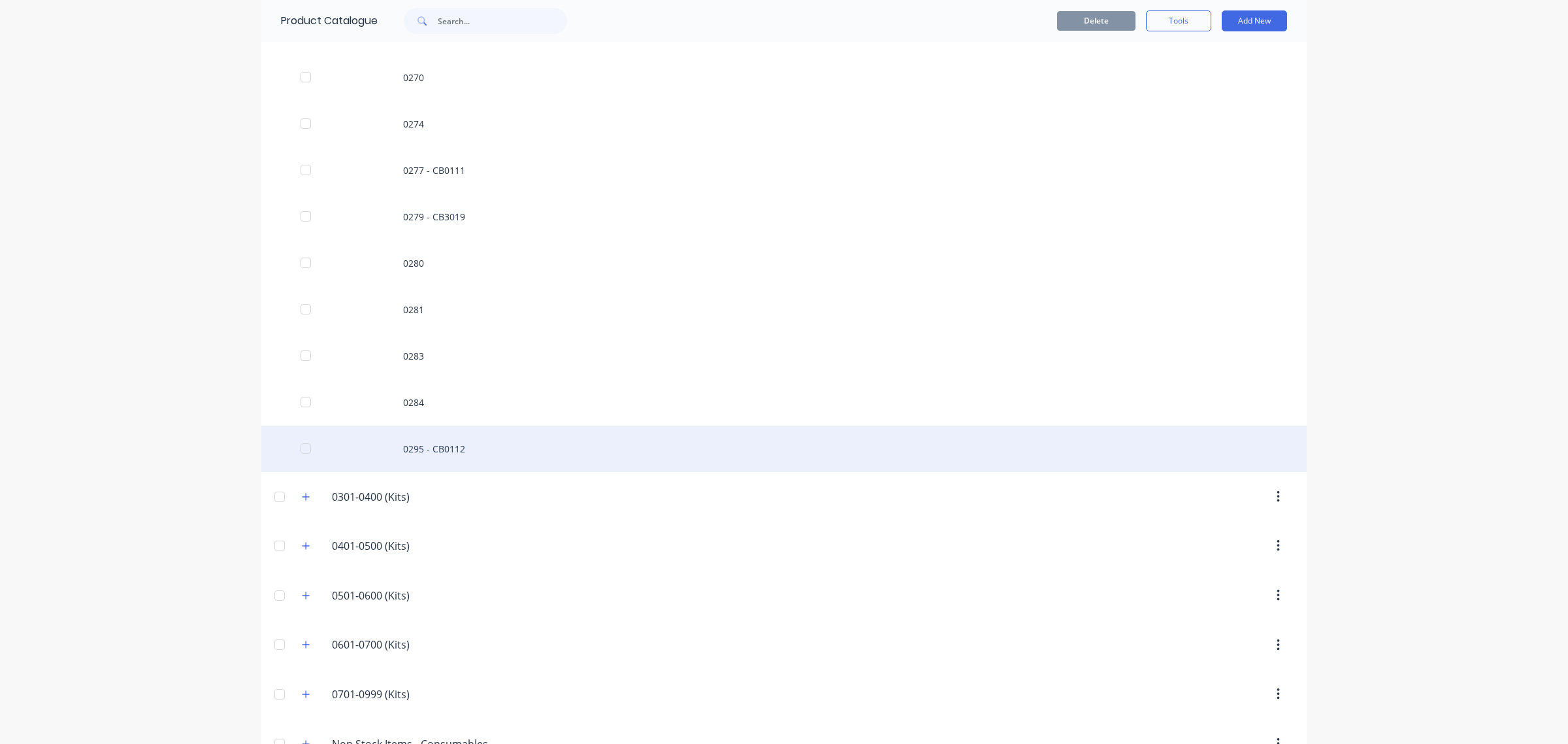
click at [415, 452] on div "0295 - CB0112" at bounding box center [783, 449] width 1045 height 46
